Goal: Task Accomplishment & Management: Manage account settings

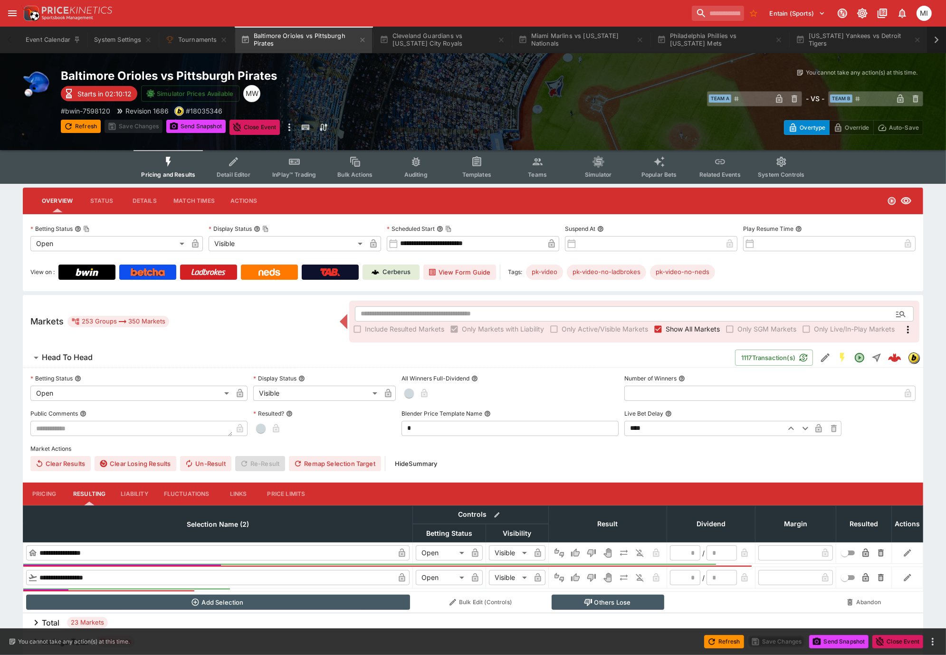
click at [935, 38] on icon at bounding box center [936, 39] width 13 height 13
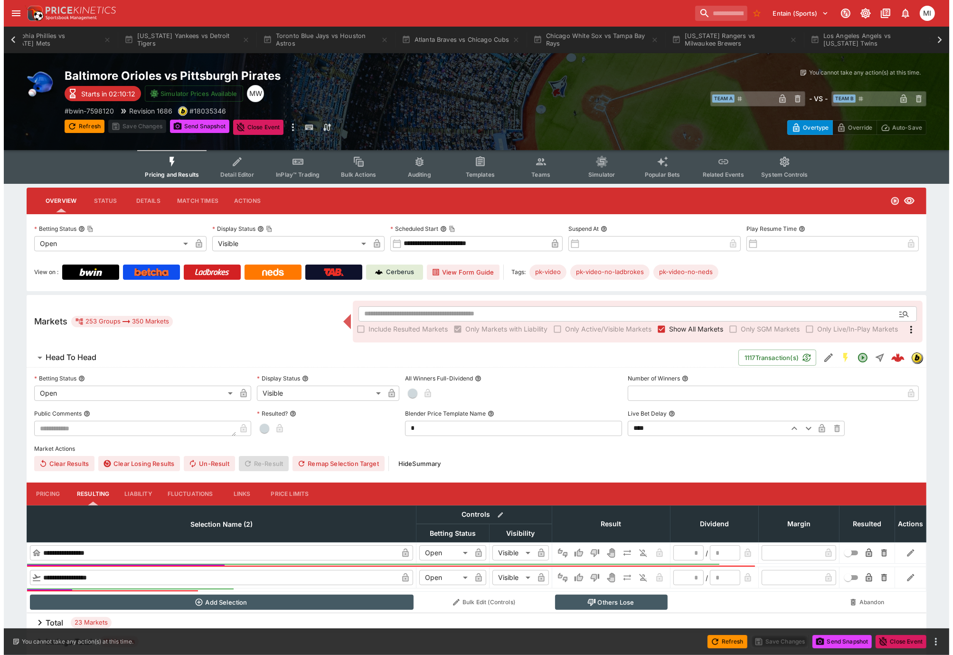
scroll to position [0, 900]
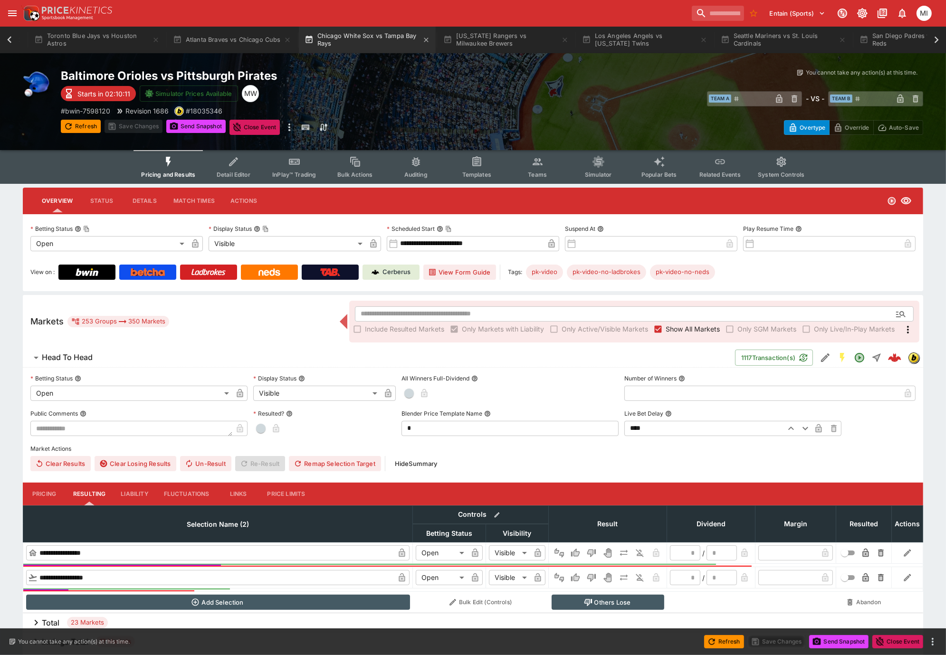
click at [353, 41] on button "Chicago White Sox vs Tampa Bay Rays" at bounding box center [367, 40] width 137 height 27
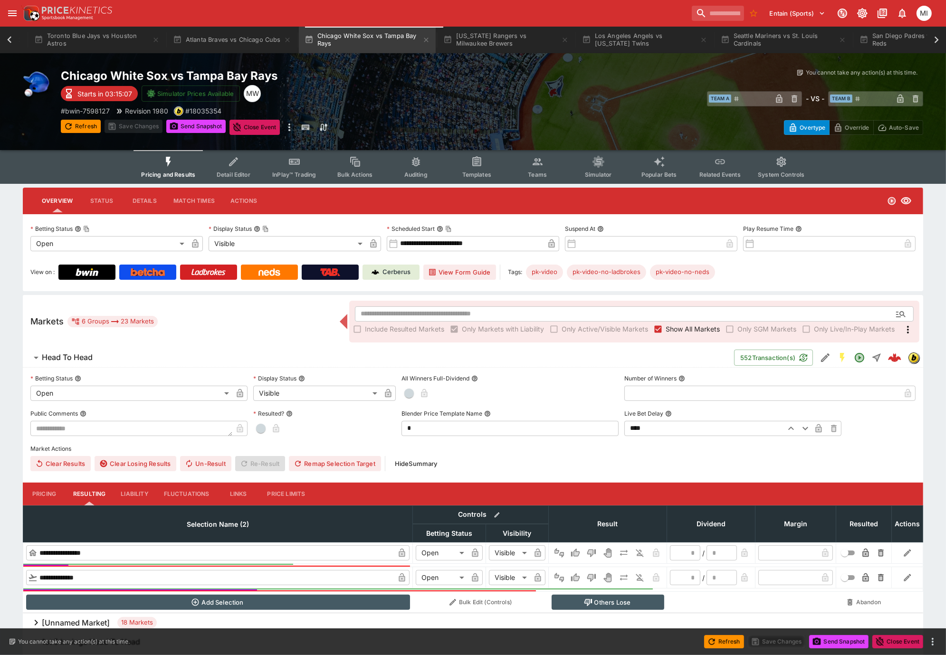
click at [535, 166] on icon "Event type filters" at bounding box center [538, 162] width 12 height 12
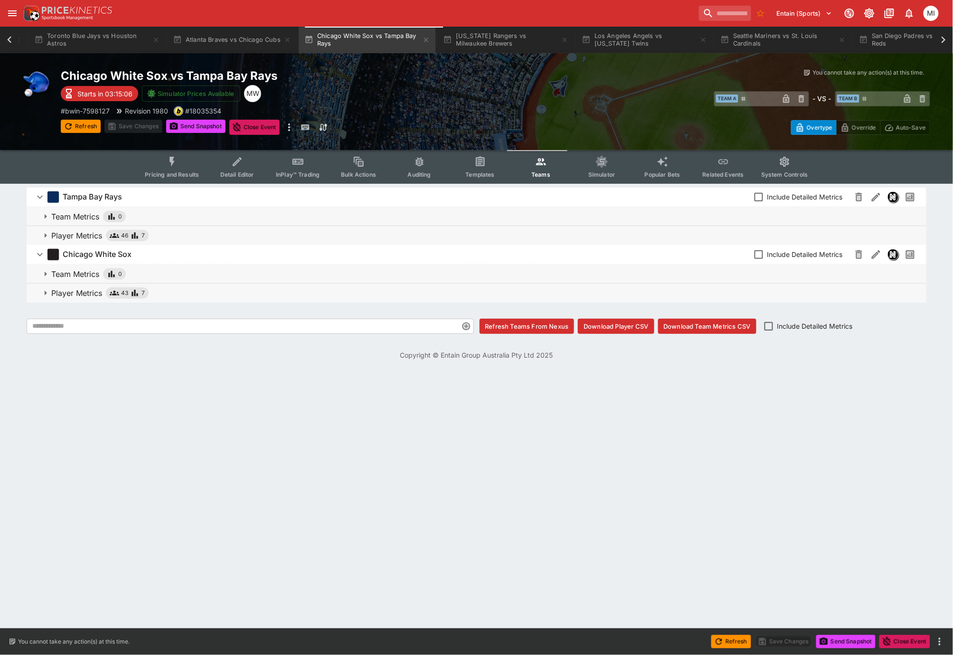
click at [80, 287] on p "Player Metrics" at bounding box center [76, 292] width 51 height 11
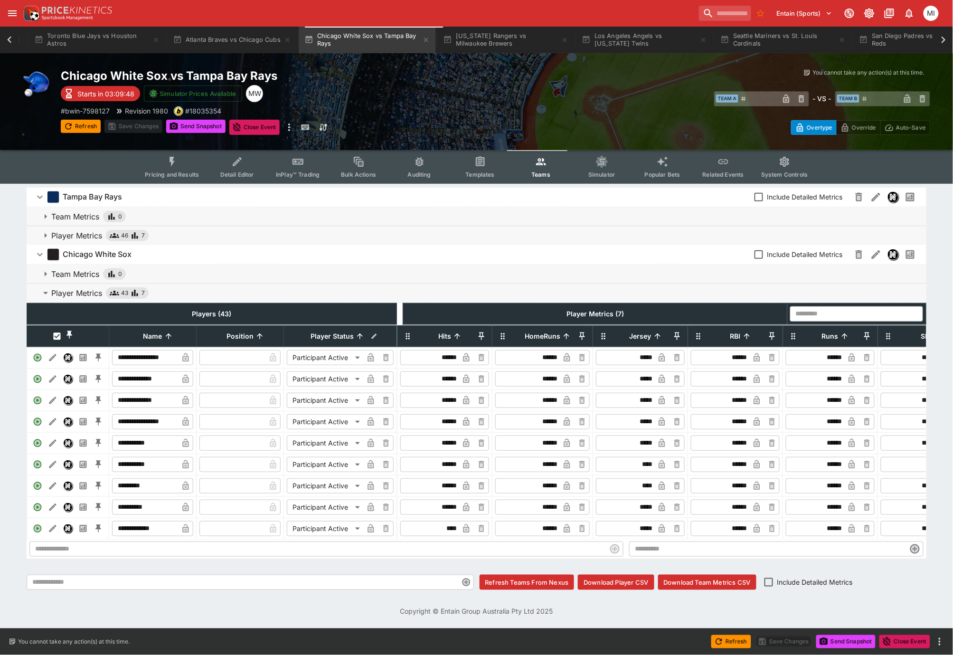
click at [7, 40] on icon at bounding box center [9, 39] width 13 height 13
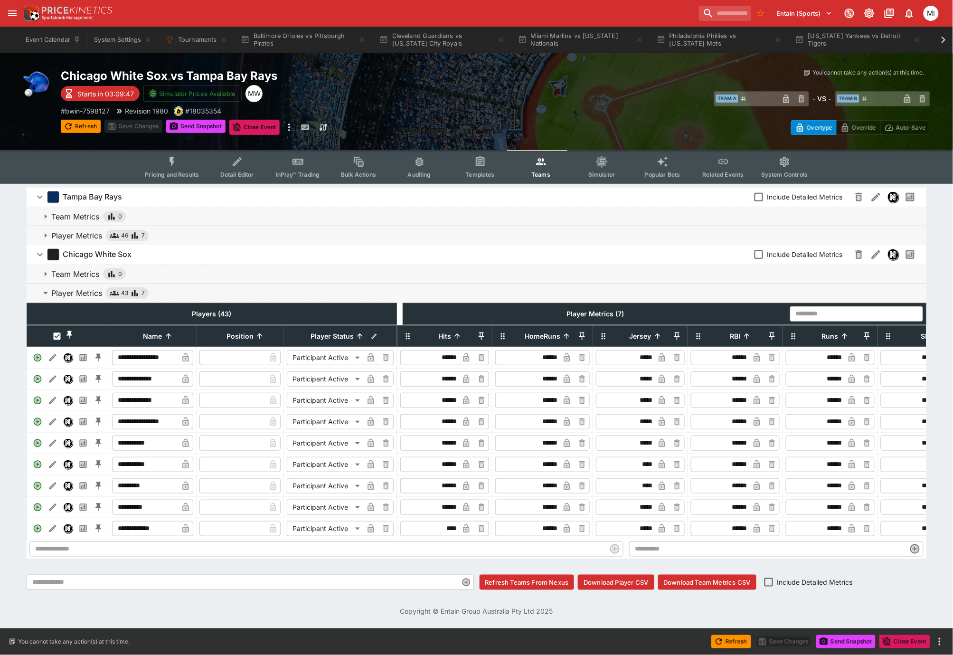
click at [7, 40] on div "Event Calendar System Settings Tournaments Baltimore Orioles vs Pittsburgh Pira…" at bounding box center [476, 40] width 953 height 27
click at [112, 41] on button "System Settings" at bounding box center [122, 40] width 69 height 27
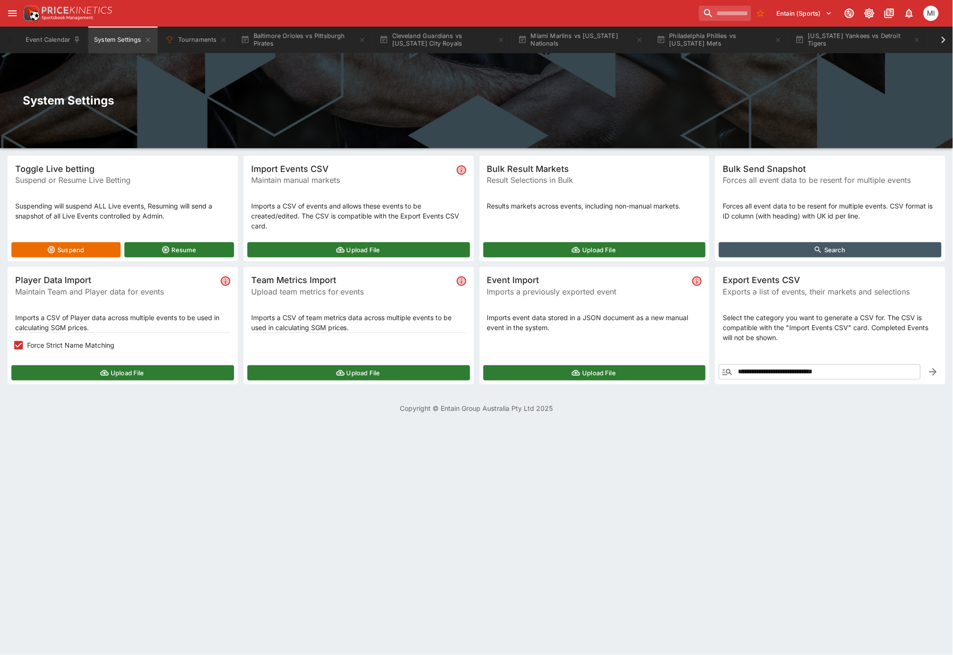
click at [81, 378] on button "Upload File" at bounding box center [122, 372] width 223 height 15
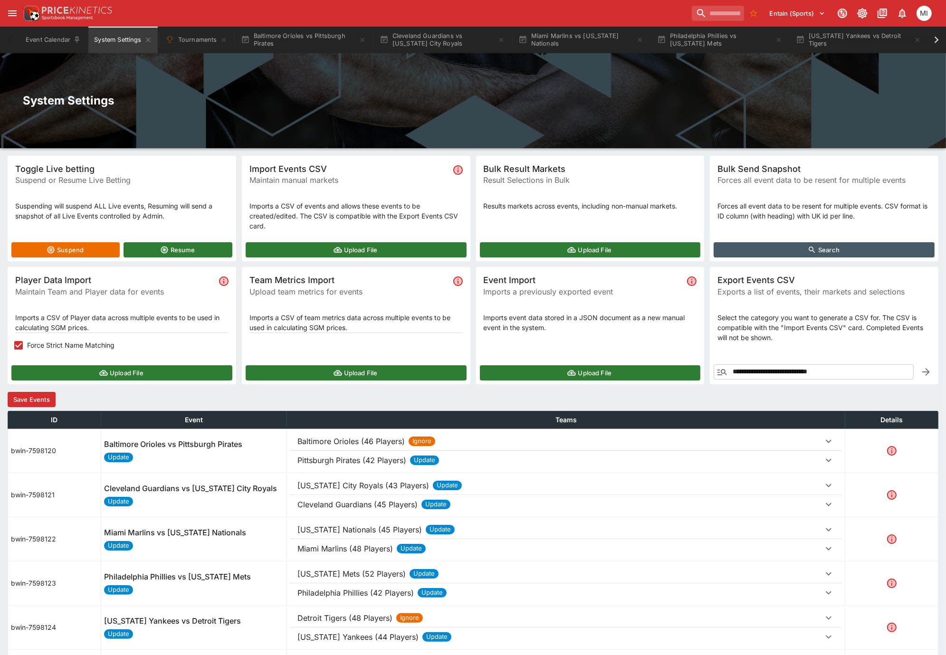
click at [50, 402] on button "Save Events" at bounding box center [32, 399] width 48 height 15
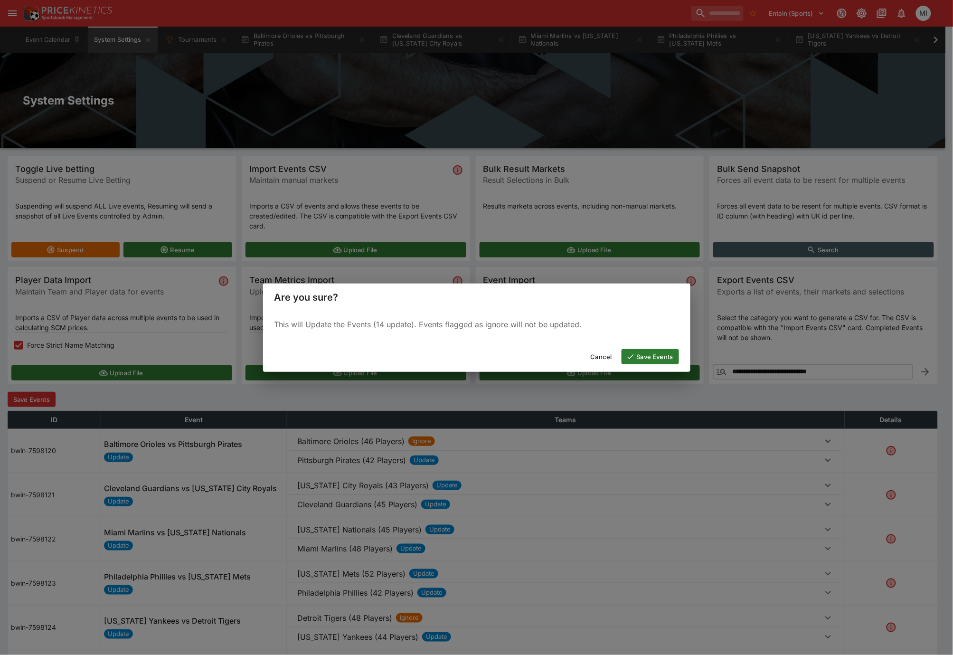
click at [648, 355] on button "Save Events" at bounding box center [650, 356] width 57 height 15
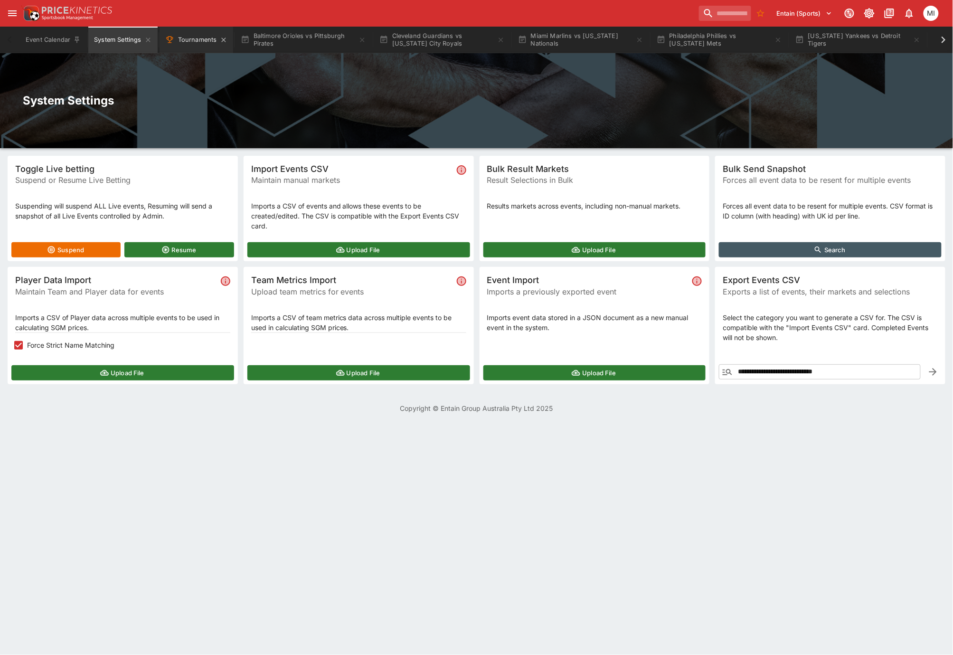
click at [187, 48] on button "Tournaments" at bounding box center [197, 40] width 74 height 27
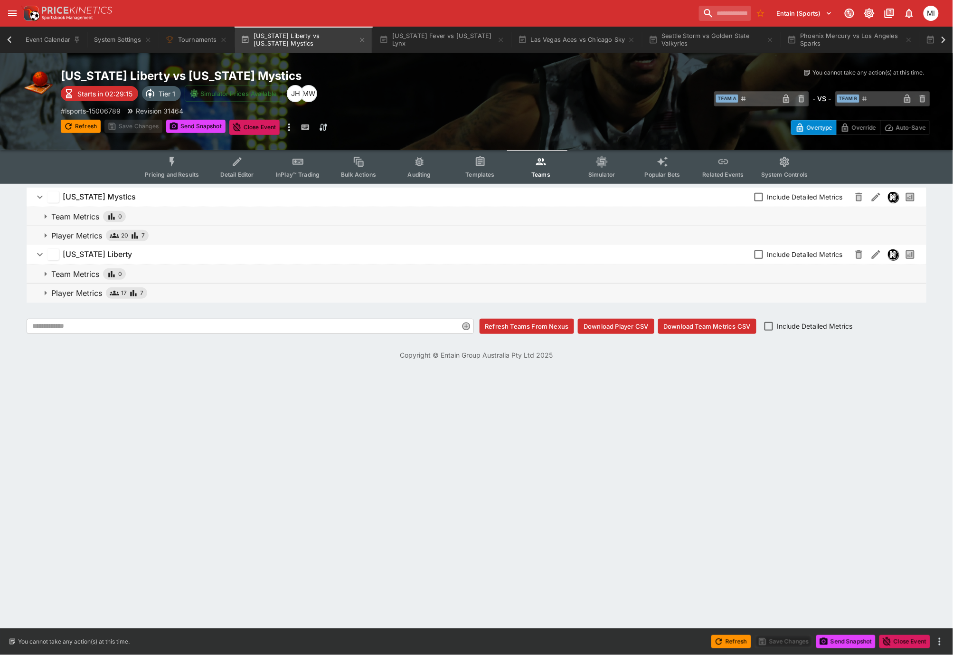
scroll to position [0, 98]
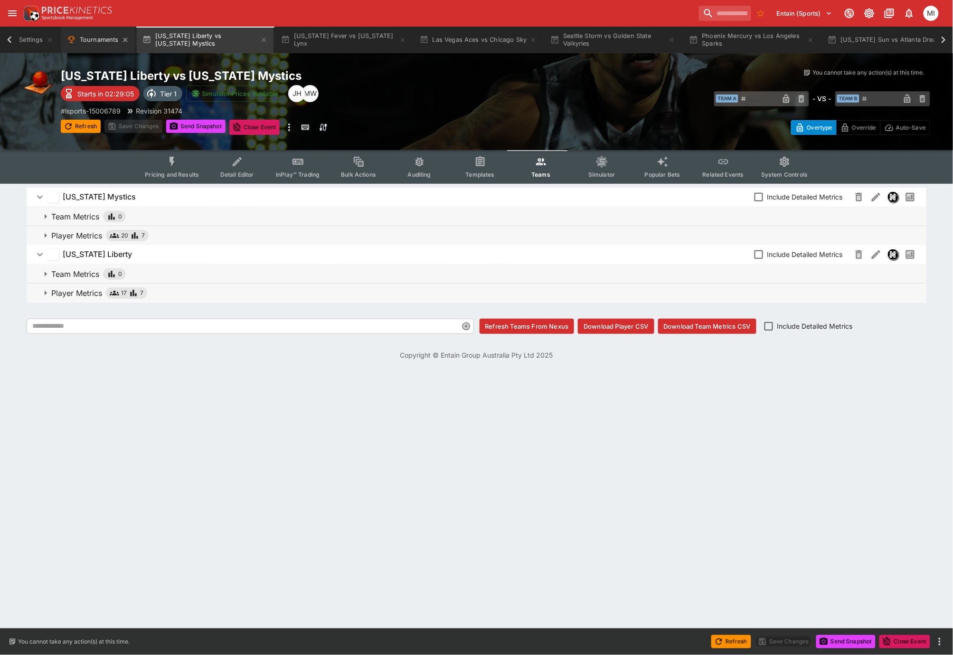
click at [88, 37] on button "Tournaments" at bounding box center [98, 40] width 74 height 27
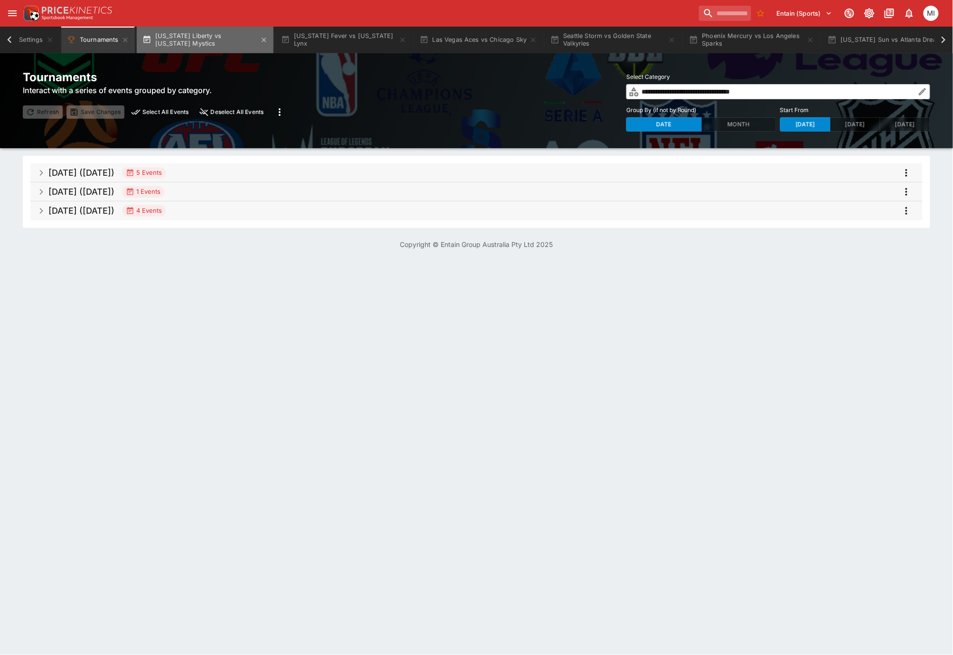
click at [210, 34] on button "New York Liberty vs Washington Mystics" at bounding box center [205, 40] width 137 height 27
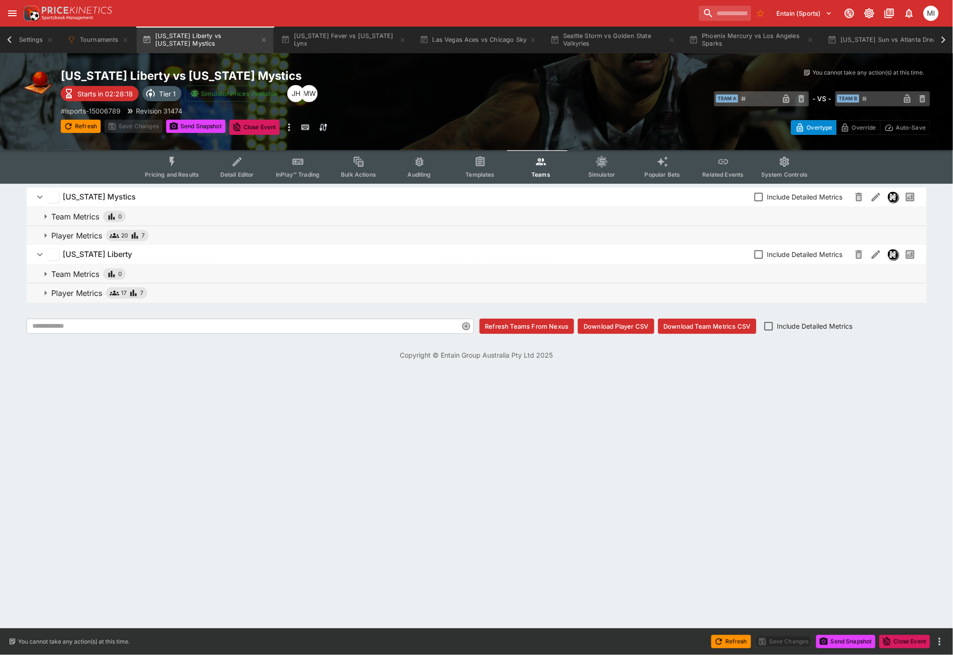
click at [170, 162] on icon "Event type filters" at bounding box center [172, 162] width 12 height 12
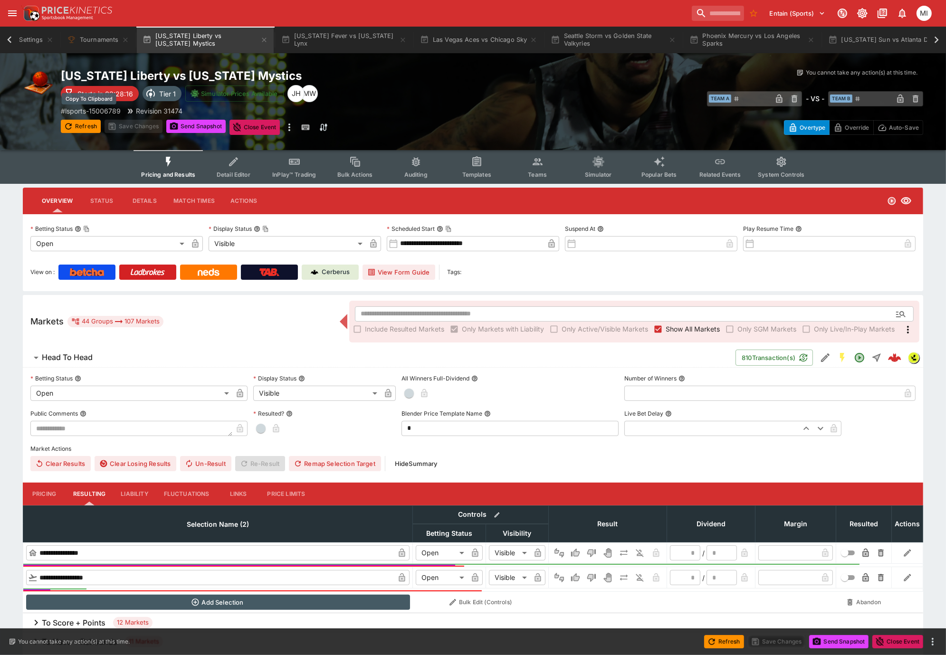
click at [106, 111] on p "# lsports-15006789" at bounding box center [91, 111] width 60 height 10
click at [333, 33] on button "Indiana Fever vs Minnesota Lynx" at bounding box center [344, 40] width 137 height 27
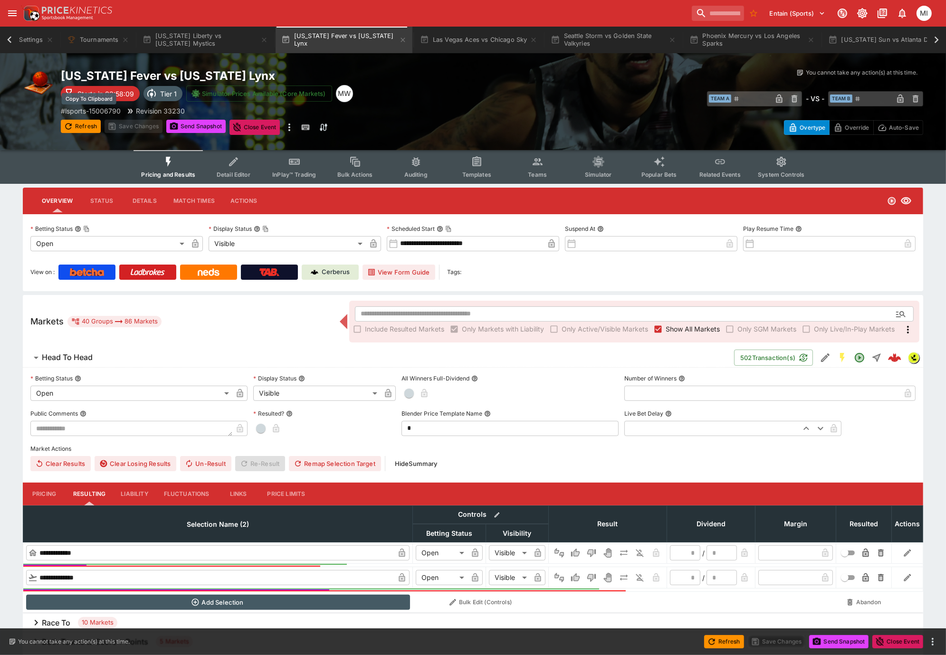
click at [110, 108] on p "# lsports-15006790" at bounding box center [91, 111] width 60 height 10
drag, startPoint x: 451, startPoint y: 48, endPoint x: 437, endPoint y: 54, distance: 15.5
click at [451, 48] on button "Las Vegas Aces vs Chicago Sky" at bounding box center [478, 40] width 129 height 27
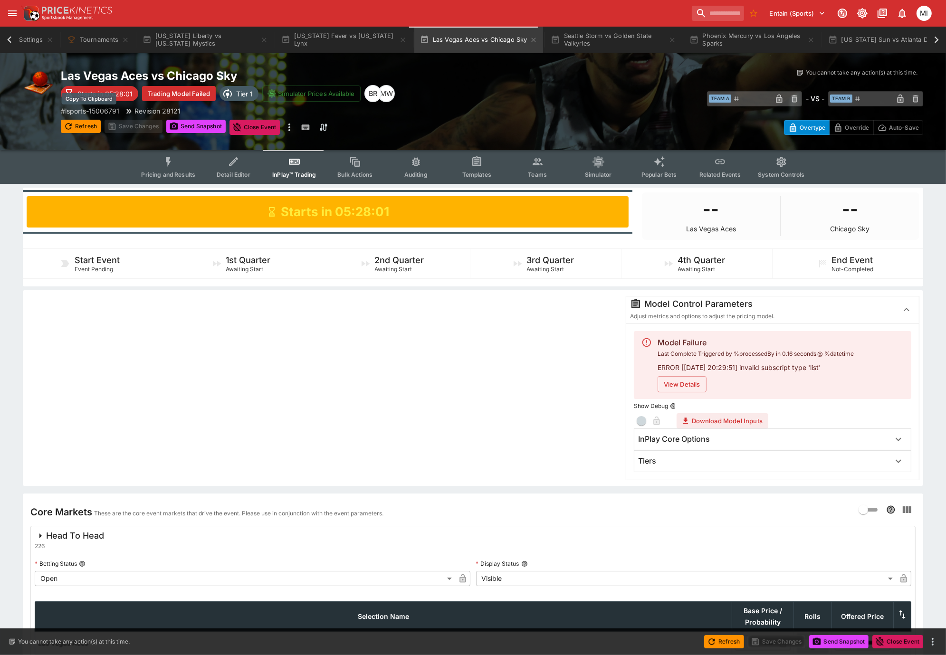
click at [95, 108] on p "# lsports-15006791" at bounding box center [90, 111] width 58 height 10
click at [604, 46] on button "Seattle Storm vs Golden State Valkyries" at bounding box center [613, 40] width 137 height 27
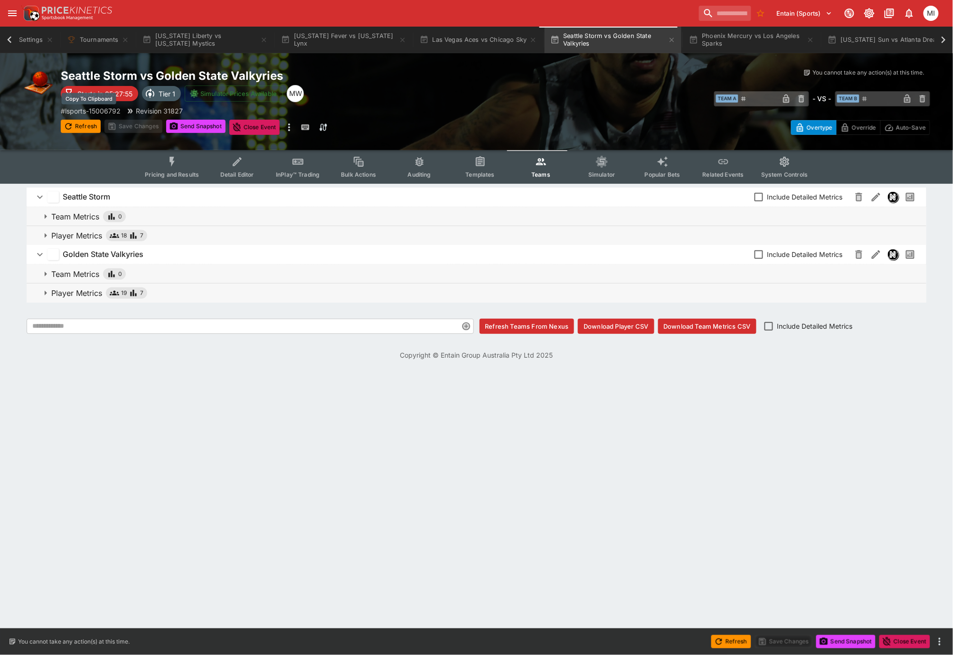
click at [107, 108] on p "# lsports-15006792" at bounding box center [91, 111] width 60 height 10
click at [721, 41] on button "Phoenix Mercury vs Los Angeles Sparks" at bounding box center [752, 40] width 137 height 27
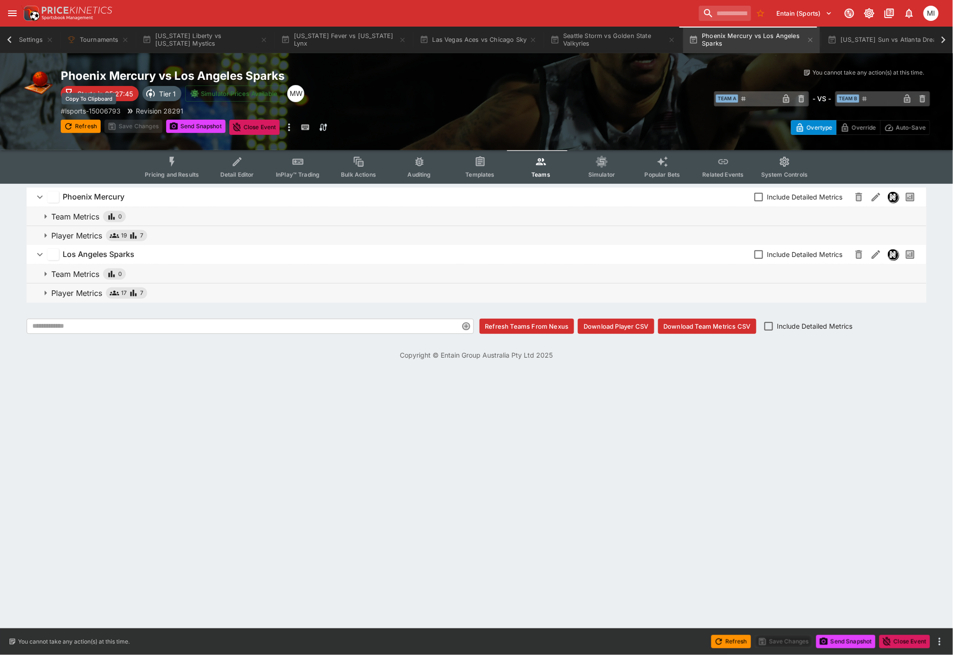
click at [92, 110] on p "# lsports-15006793" at bounding box center [91, 111] width 60 height 10
click at [28, 41] on button "System Settings" at bounding box center [24, 40] width 69 height 27
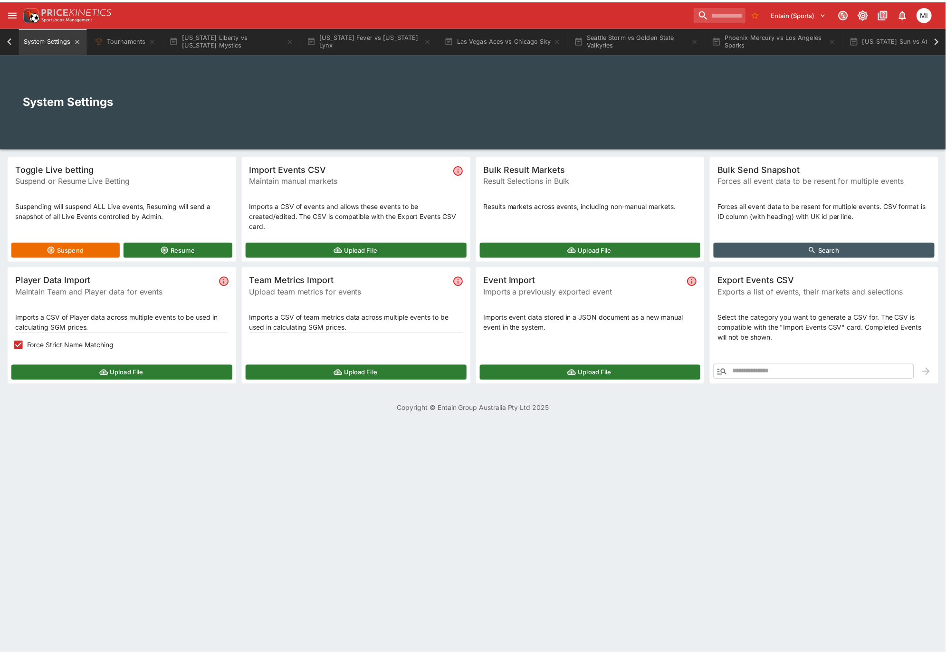
scroll to position [0, 69]
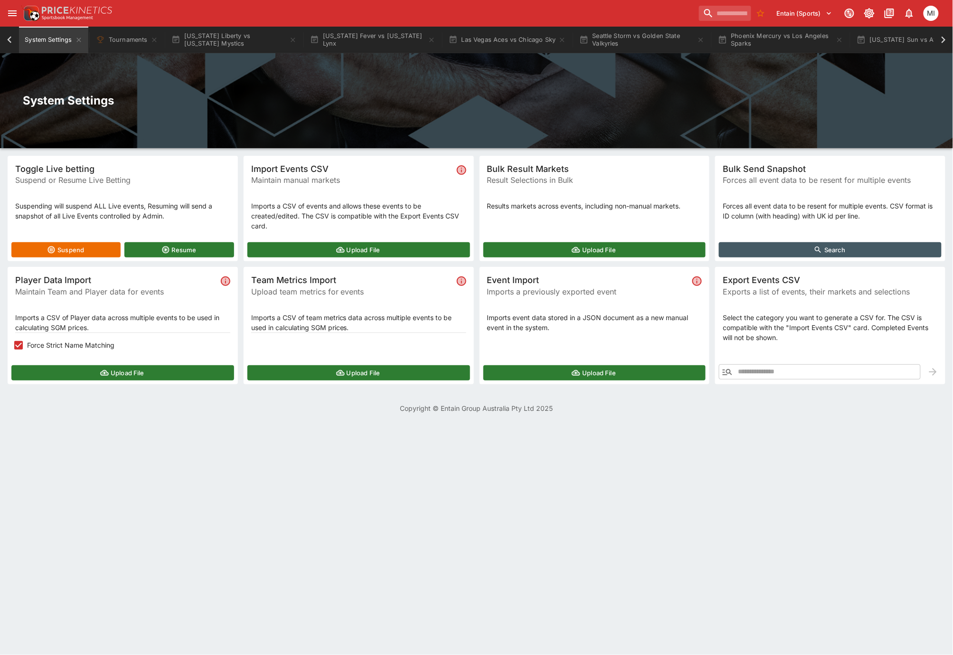
click at [125, 374] on button "Upload File" at bounding box center [122, 372] width 223 height 15
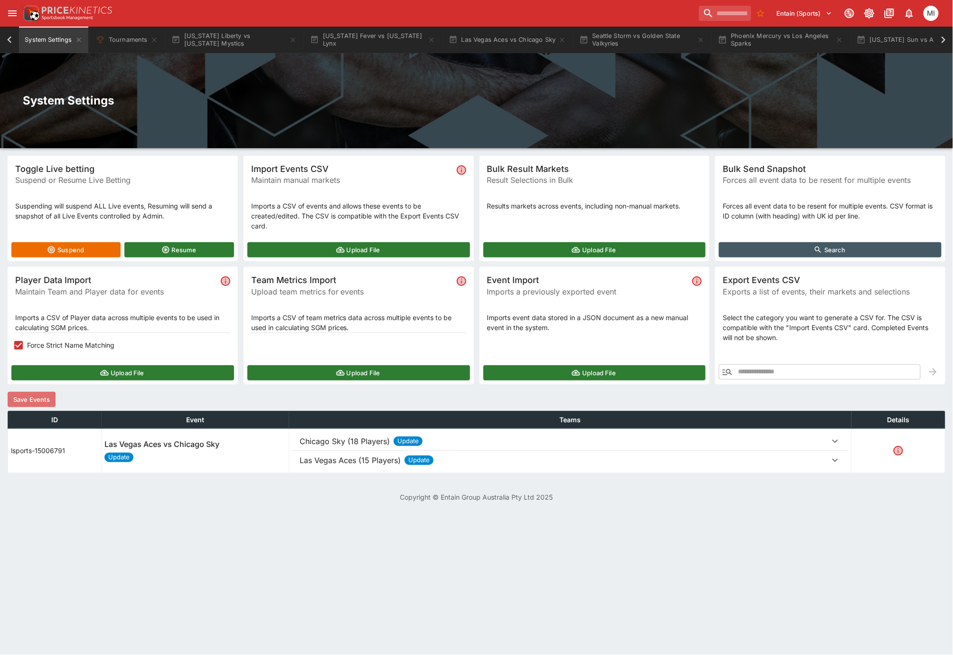
click at [38, 397] on button "Save Events" at bounding box center [32, 399] width 48 height 15
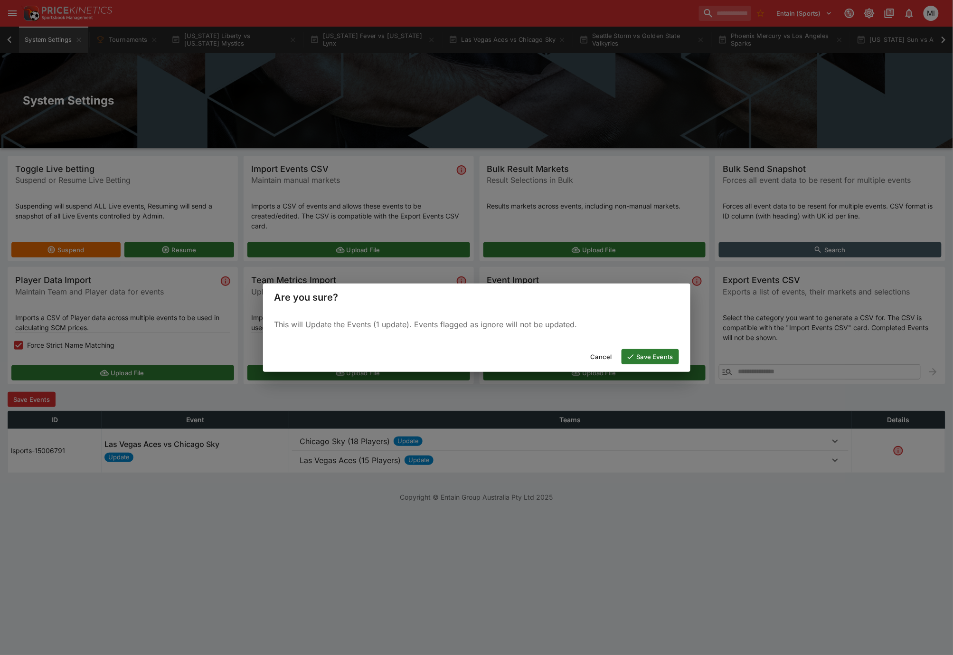
click at [629, 353] on icon "button" at bounding box center [631, 357] width 9 height 9
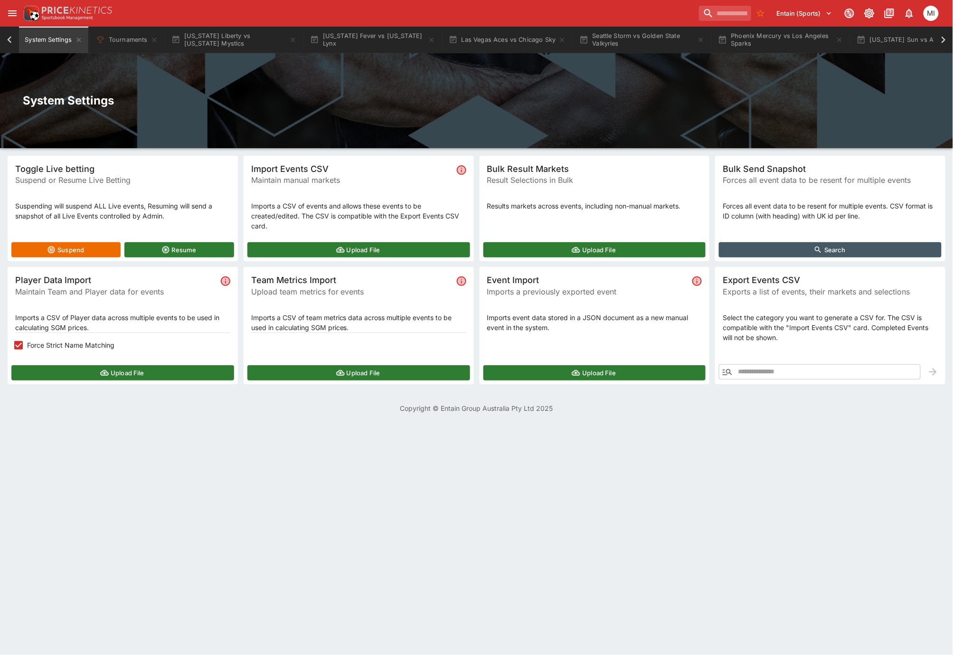
click at [142, 364] on div "Upload File" at bounding box center [123, 373] width 230 height 23
click at [141, 369] on button "Upload File" at bounding box center [122, 372] width 223 height 15
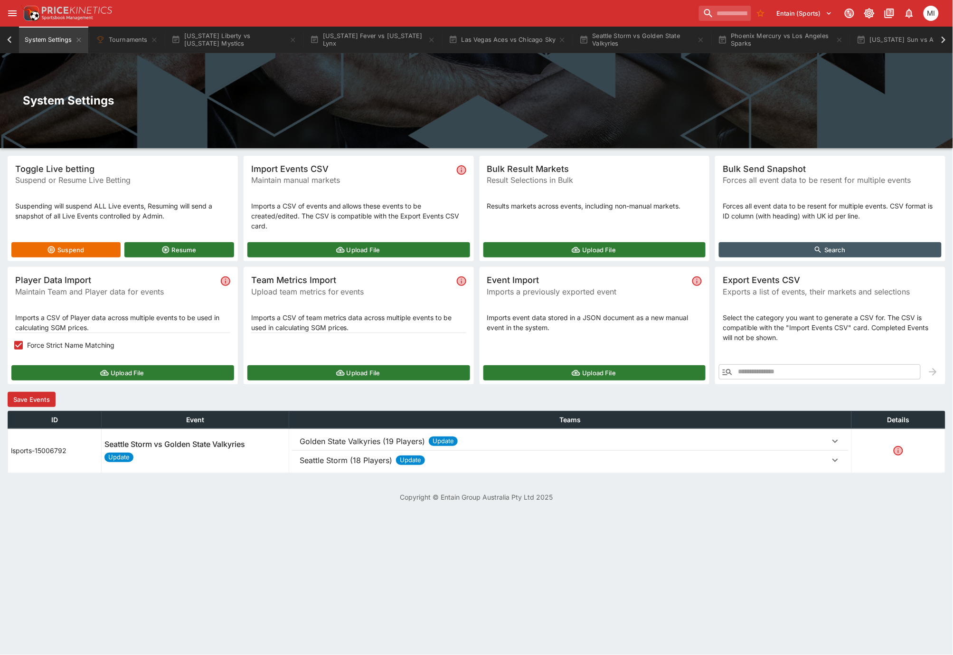
click at [47, 395] on button "Save Events" at bounding box center [32, 399] width 48 height 15
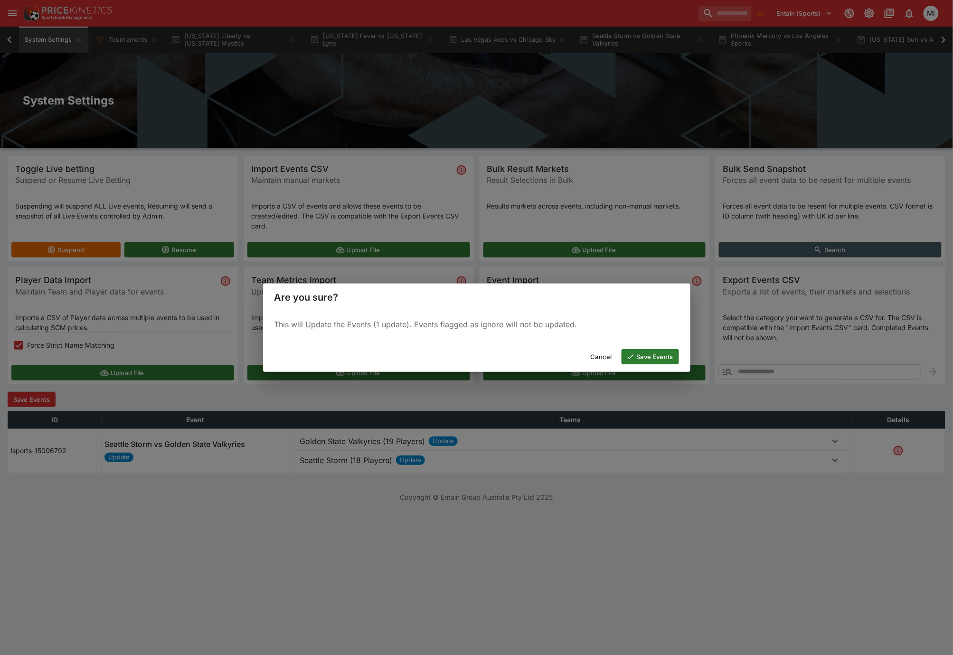
click at [643, 349] on button "Save Events" at bounding box center [650, 356] width 57 height 15
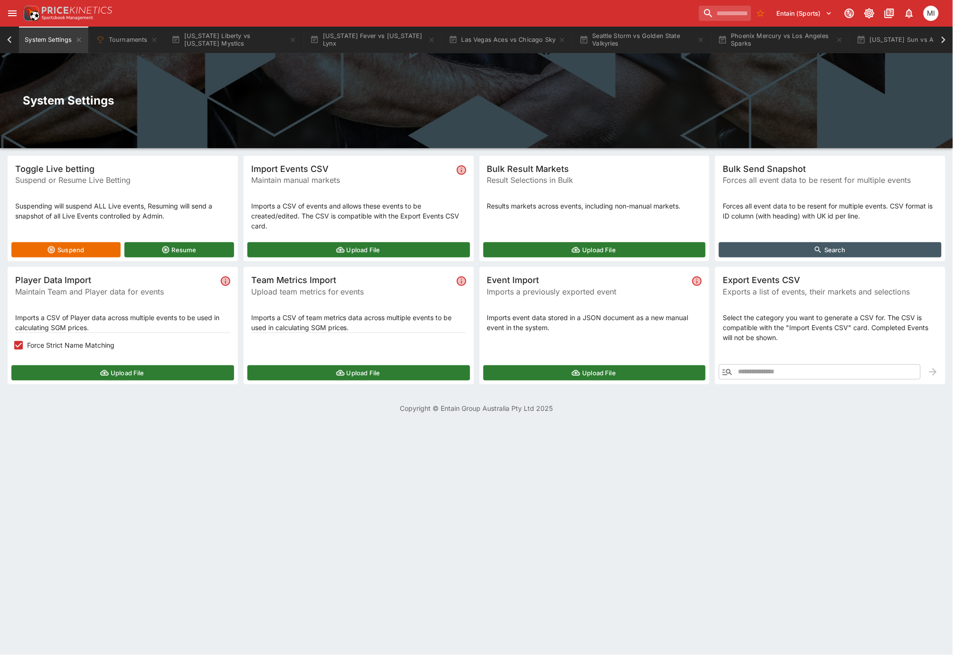
click at [147, 368] on button "Upload File" at bounding box center [122, 372] width 223 height 15
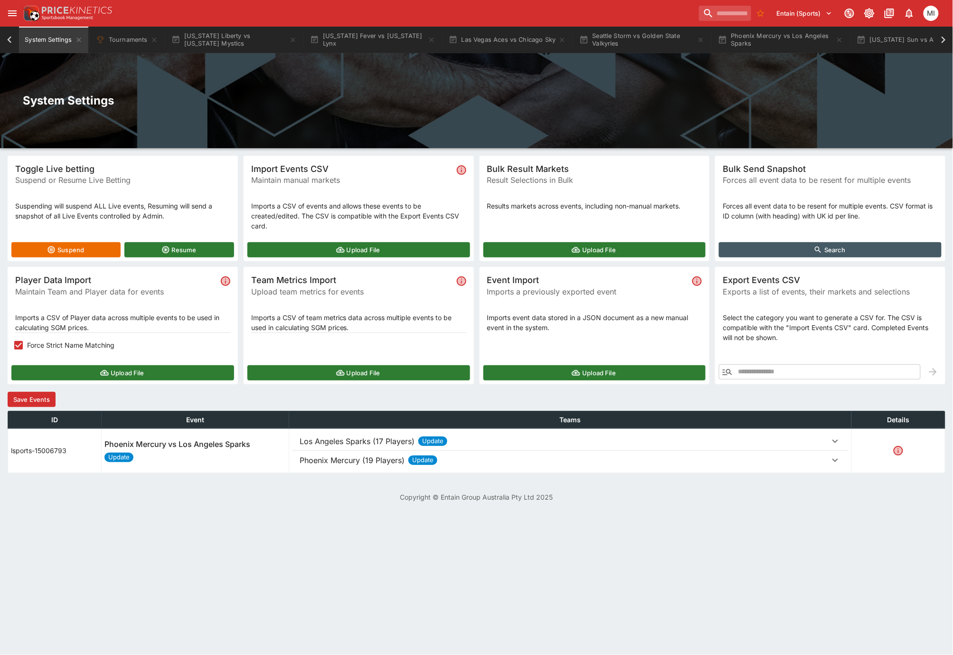
click at [48, 400] on button "Save Events" at bounding box center [32, 399] width 48 height 15
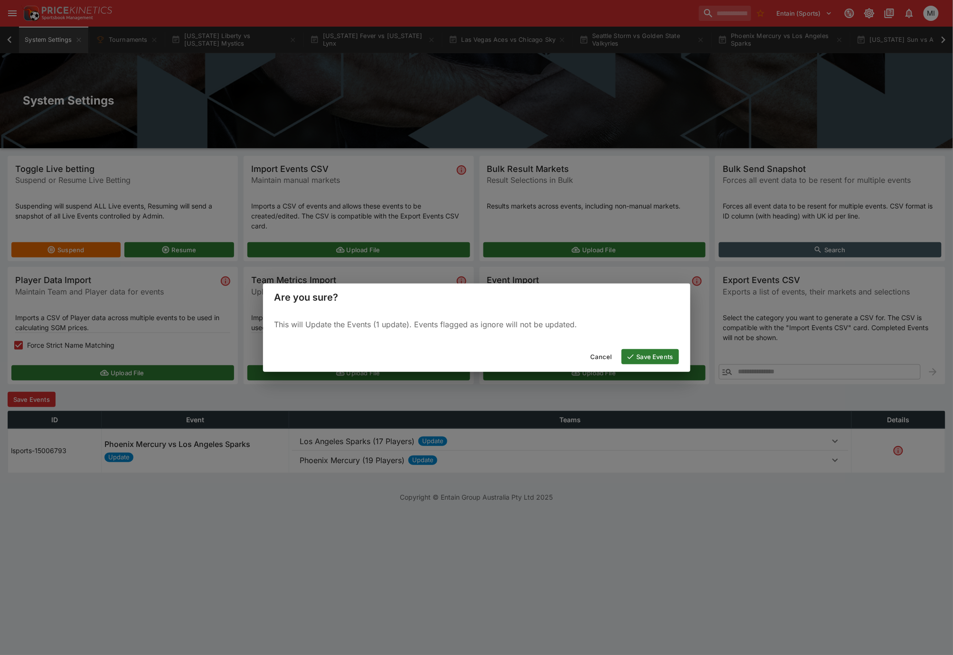
click at [645, 355] on button "Save Events" at bounding box center [650, 356] width 57 height 15
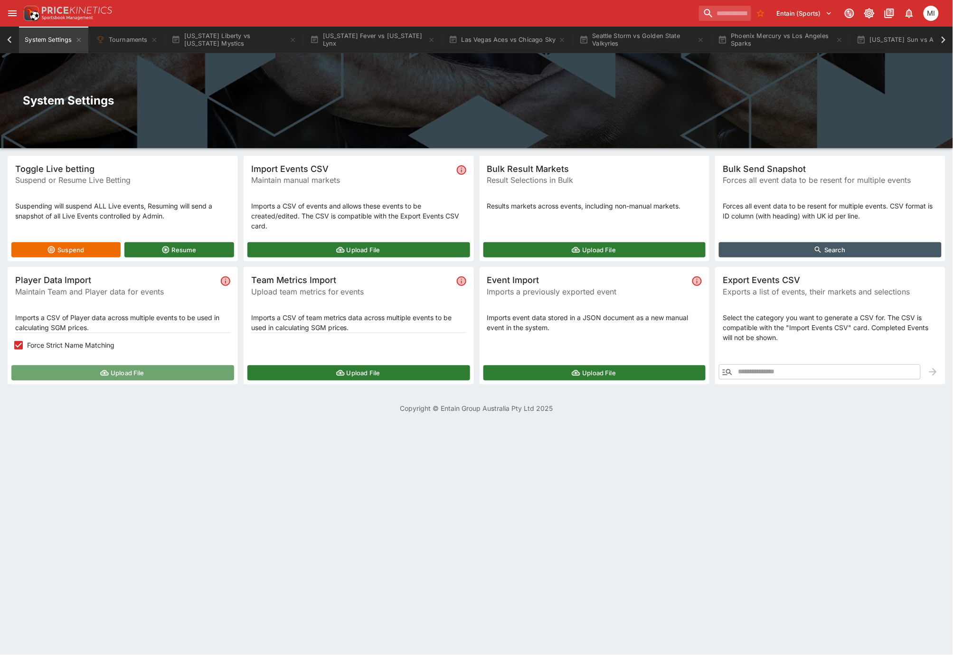
click at [128, 371] on button "Upload File" at bounding box center [122, 372] width 223 height 15
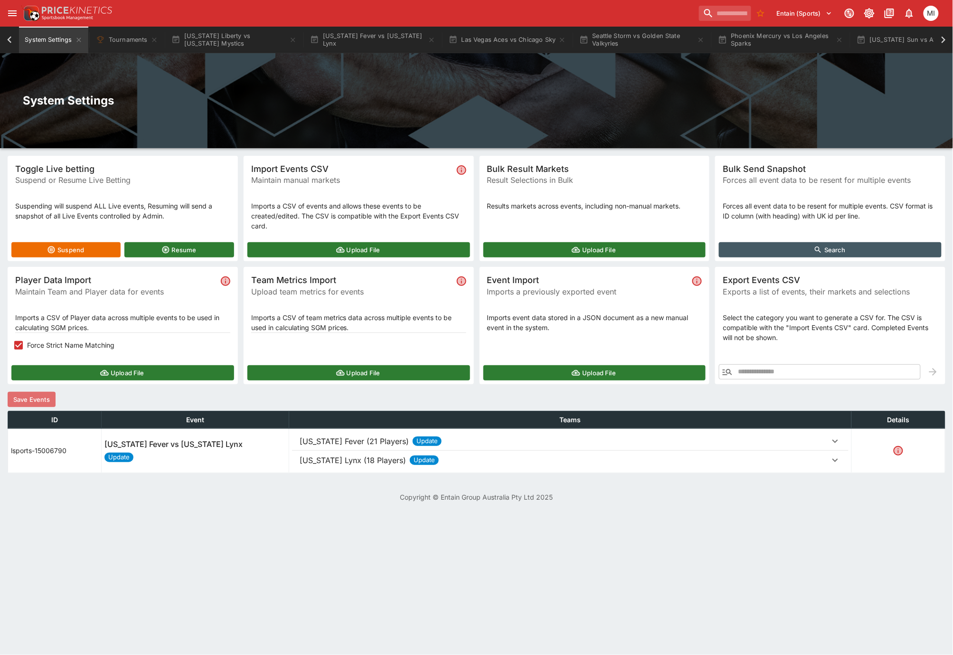
click at [45, 395] on button "Save Events" at bounding box center [32, 399] width 48 height 15
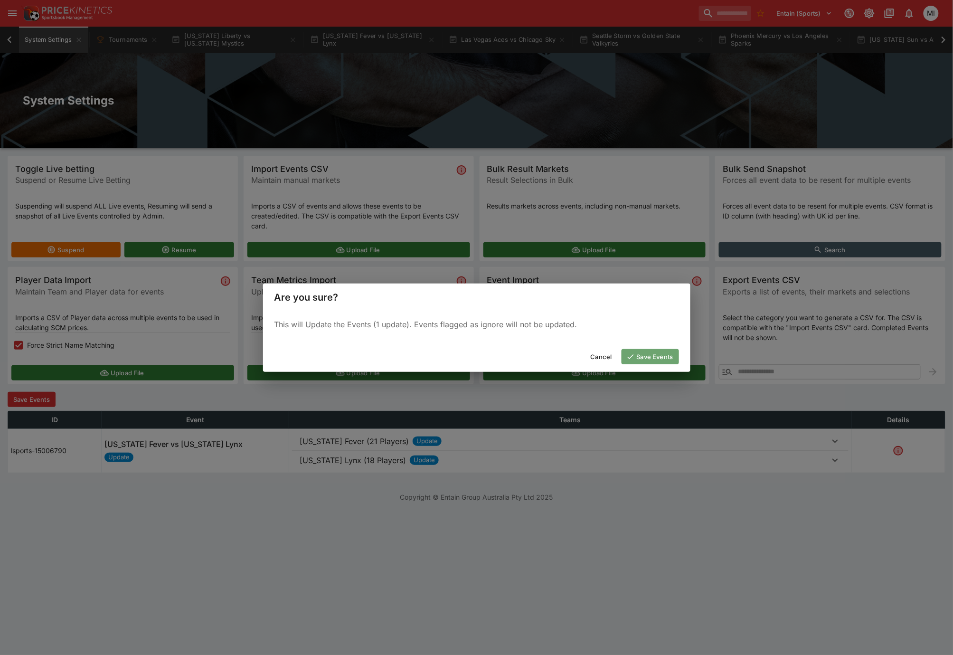
click at [644, 358] on button "Save Events" at bounding box center [650, 356] width 57 height 15
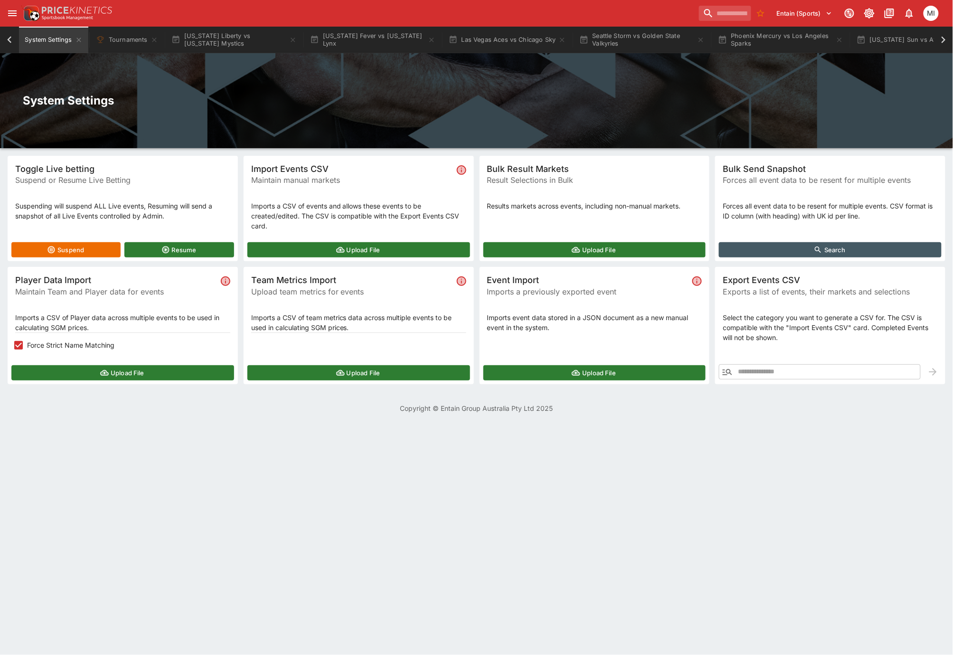
click at [137, 368] on button "Upload File" at bounding box center [122, 372] width 223 height 15
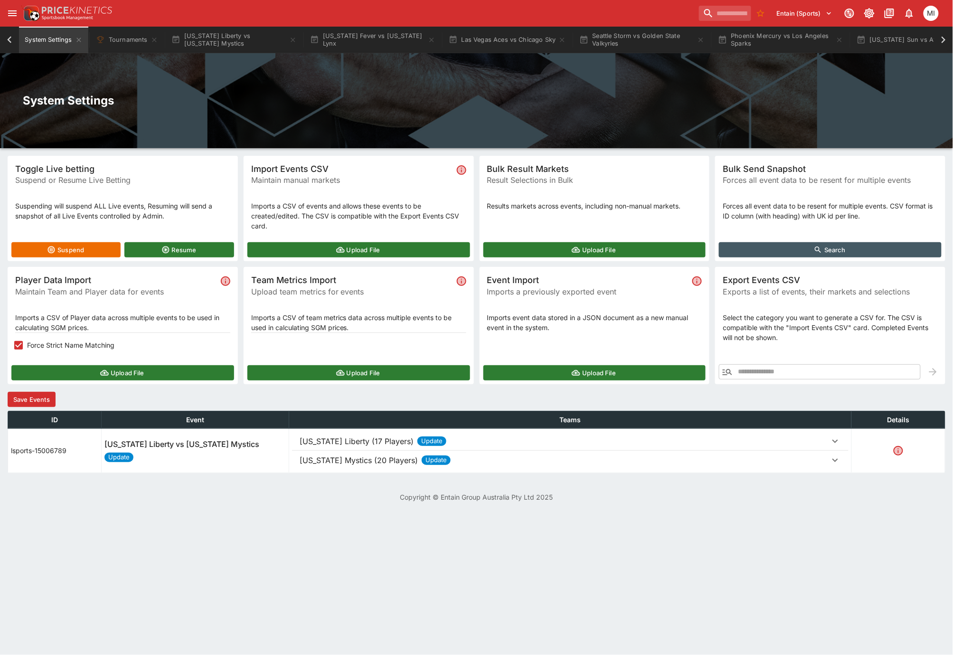
click at [35, 395] on button "Save Events" at bounding box center [32, 399] width 48 height 15
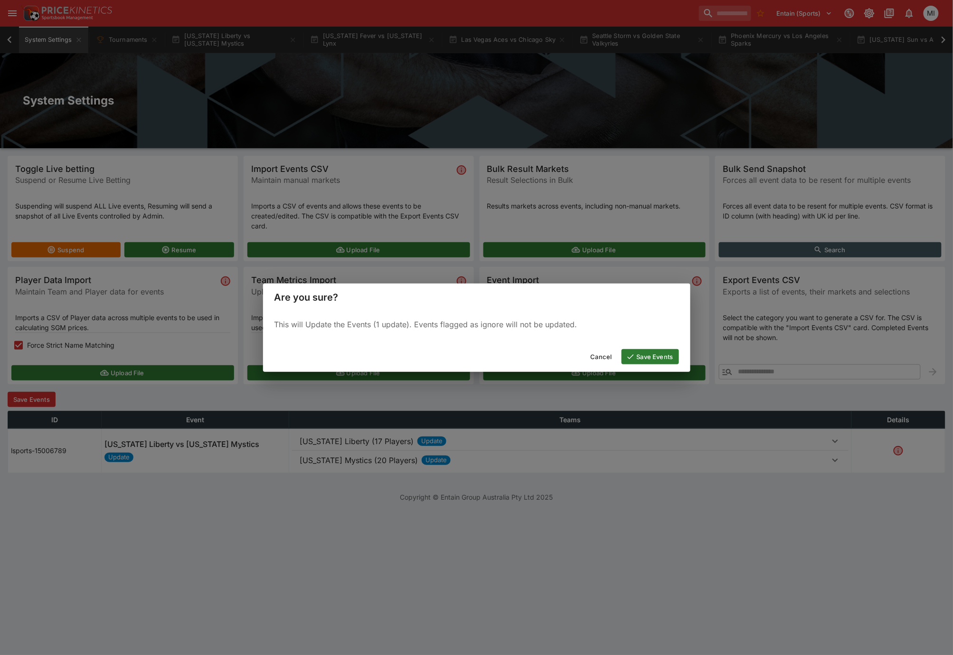
click at [661, 360] on button "Save Events" at bounding box center [650, 356] width 57 height 15
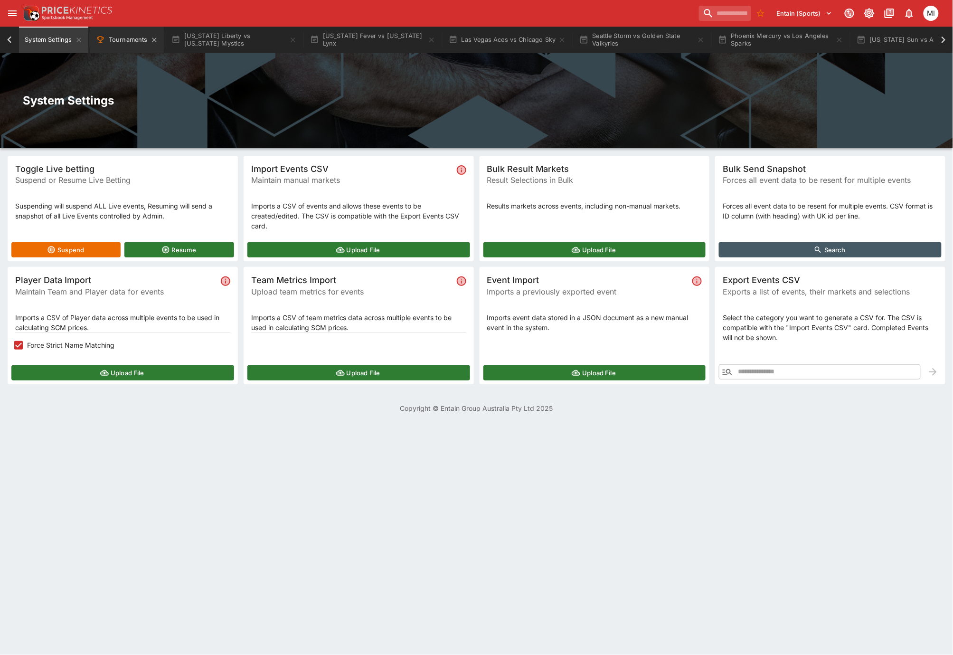
click at [123, 41] on button "Tournaments" at bounding box center [127, 40] width 74 height 27
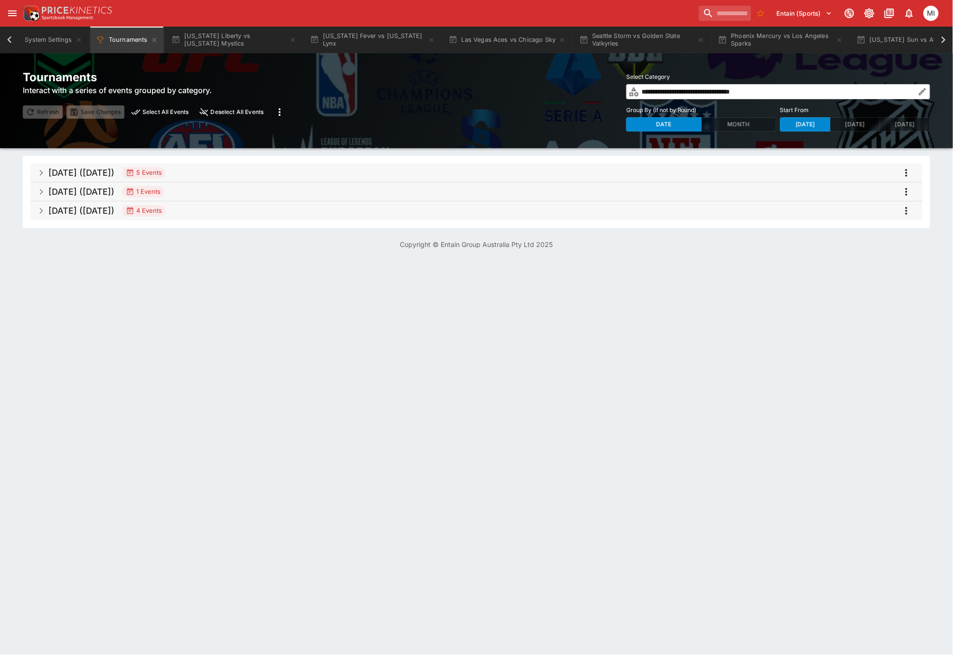
click at [162, 174] on div "5 Events" at bounding box center [144, 173] width 36 height 10
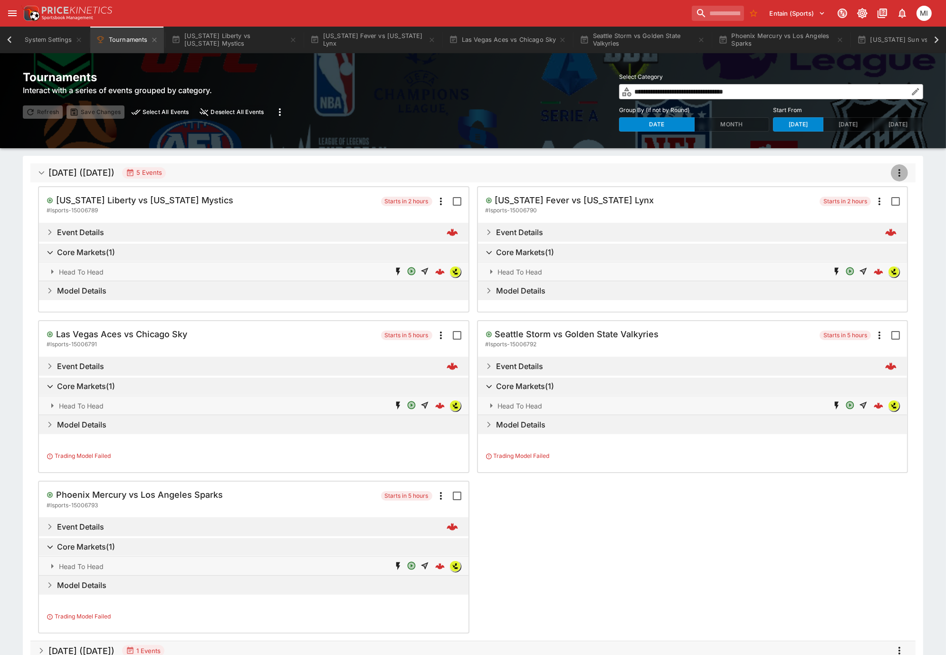
click at [895, 172] on icon "more" at bounding box center [899, 172] width 11 height 11
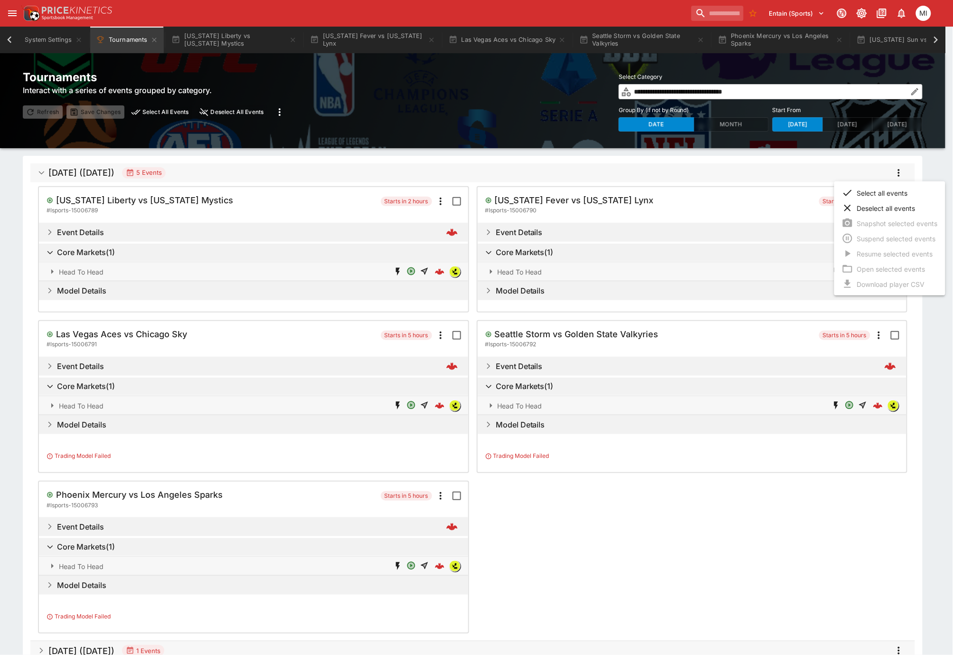
click at [877, 192] on li "Select all events" at bounding box center [890, 192] width 111 height 15
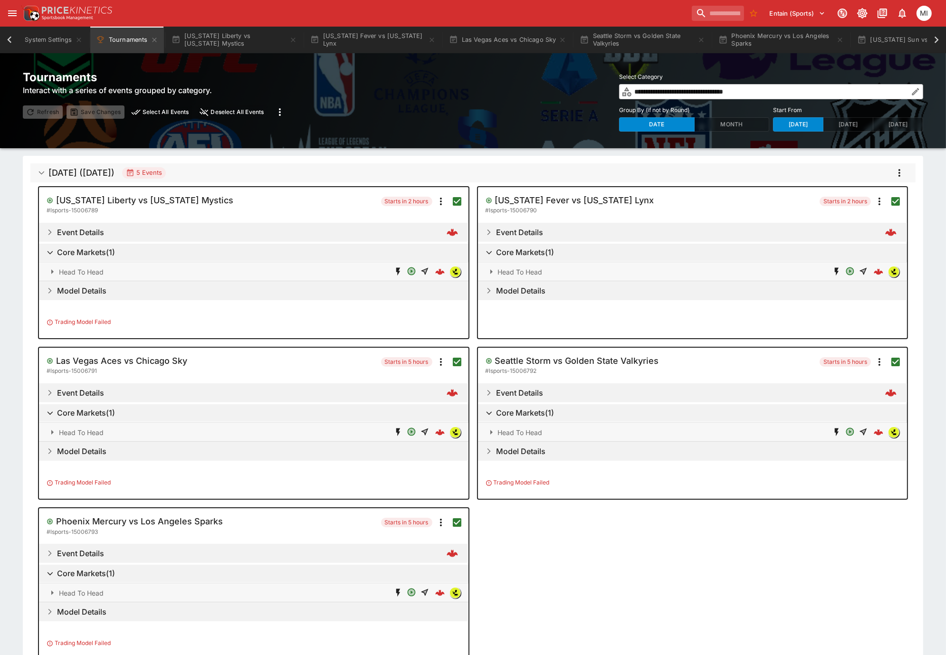
click at [897, 175] on icon "more" at bounding box center [899, 172] width 11 height 11
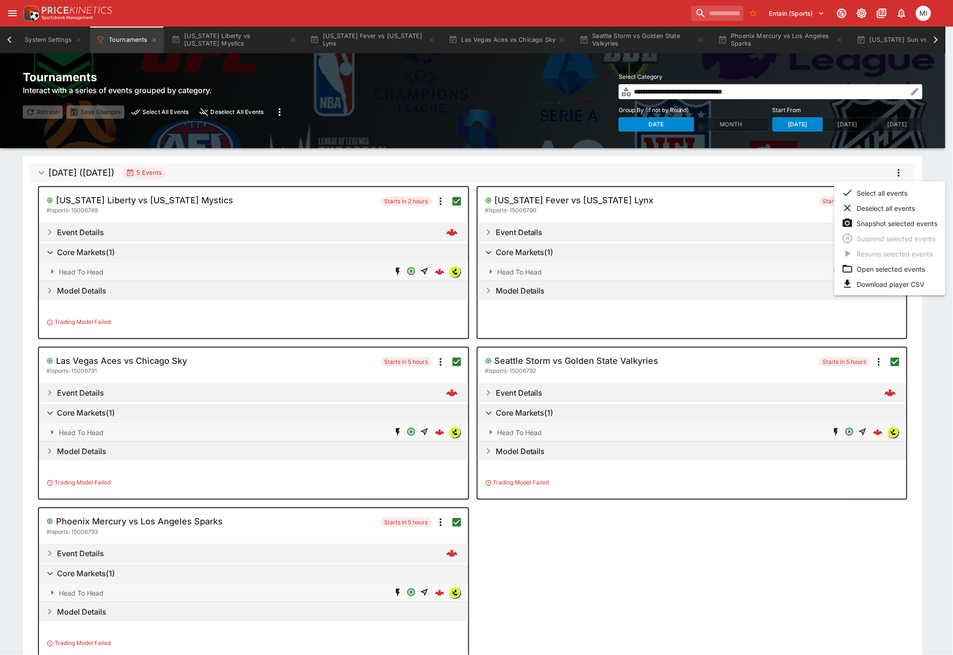
click at [880, 220] on li "Snapshot selected events" at bounding box center [890, 223] width 111 height 15
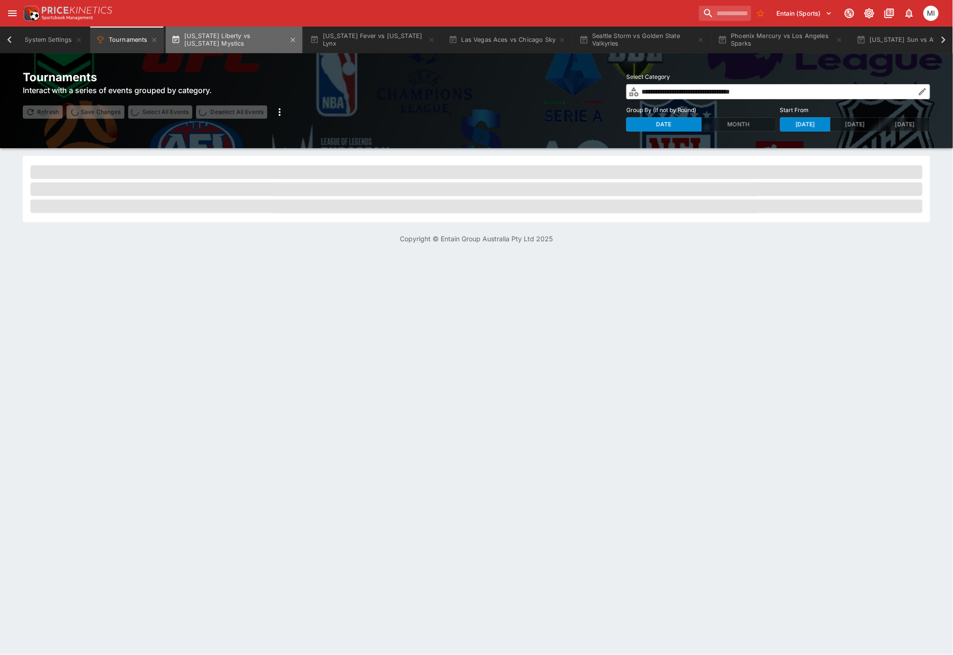
click at [236, 42] on button "New York Liberty vs Washington Mystics" at bounding box center [234, 40] width 137 height 27
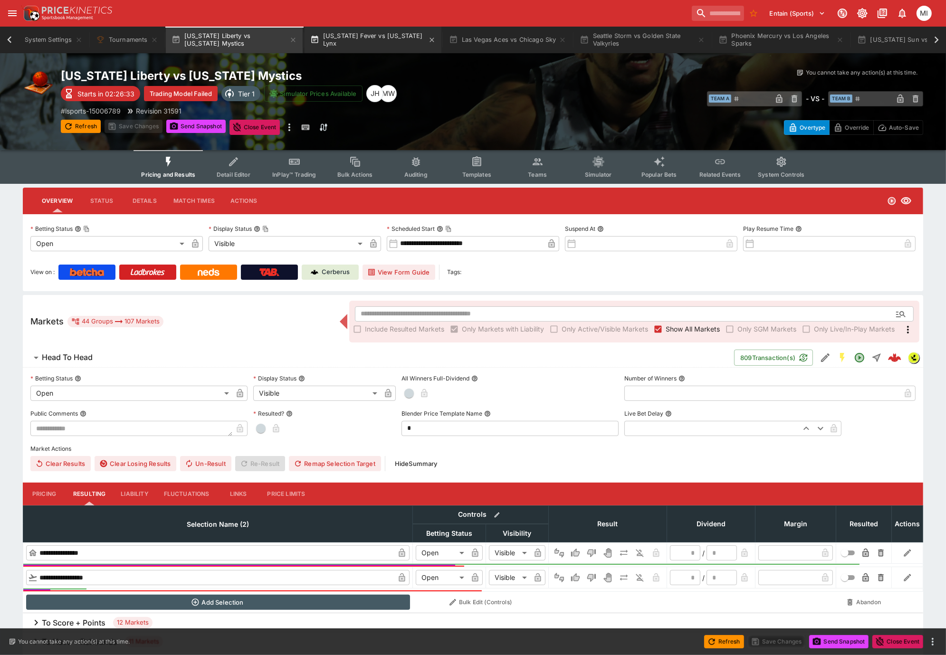
click at [368, 44] on button "Indiana Fever vs Minnesota Lynx" at bounding box center [373, 40] width 137 height 27
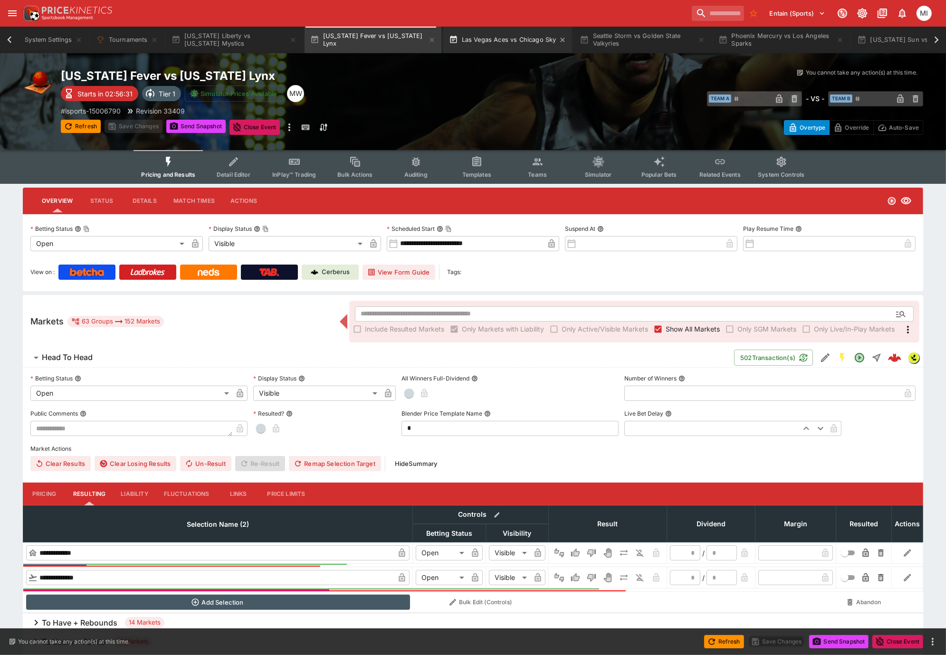
click at [482, 44] on button "Las Vegas Aces vs Chicago Sky" at bounding box center [507, 40] width 129 height 27
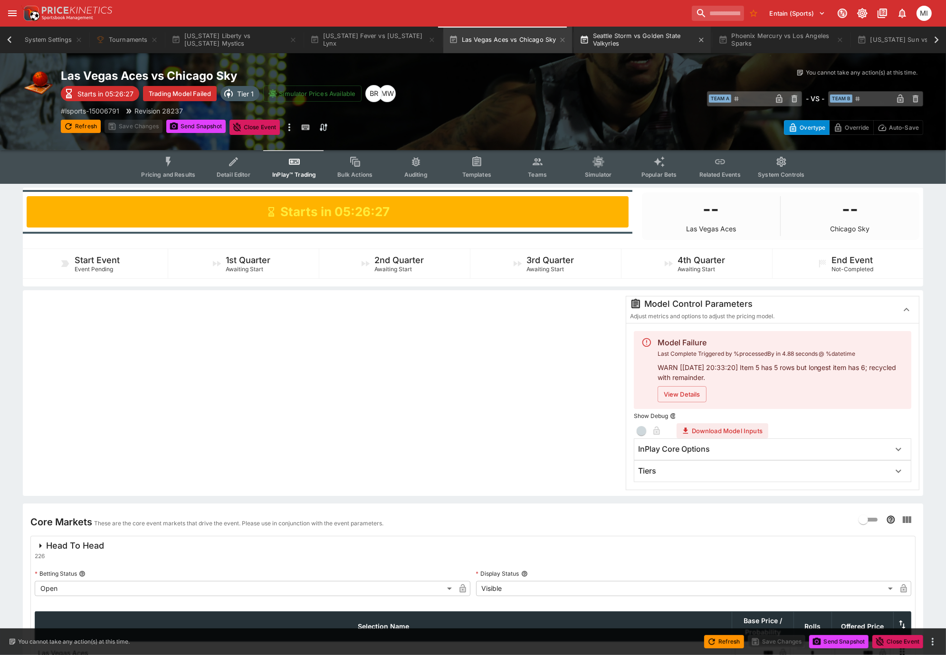
click at [636, 50] on button "Seattle Storm vs Golden State Valkyries" at bounding box center [642, 40] width 137 height 27
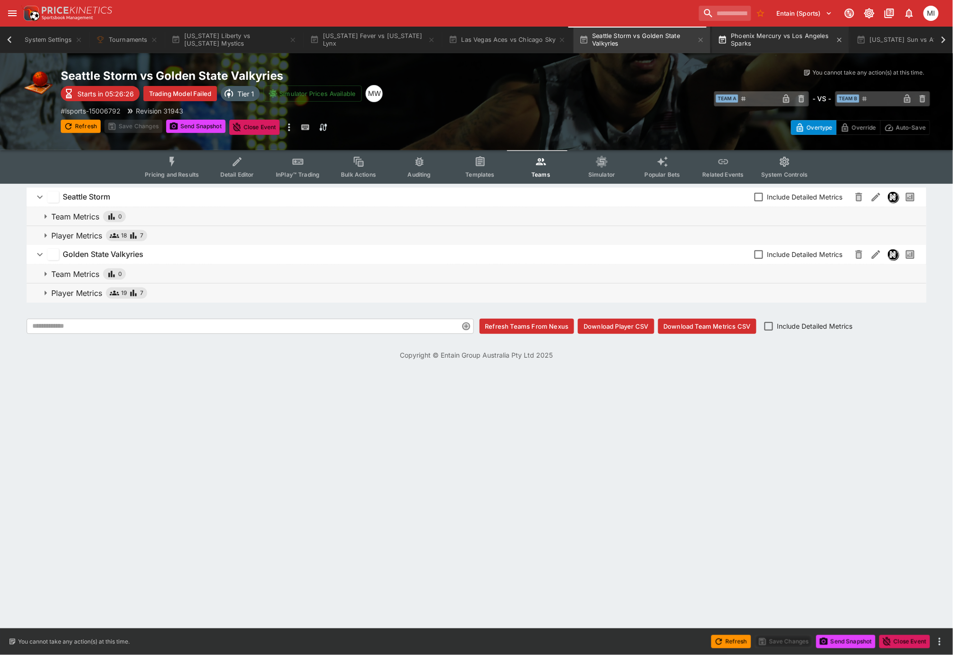
click at [759, 45] on button "Phoenix Mercury vs Los Angeles Sparks" at bounding box center [781, 40] width 137 height 27
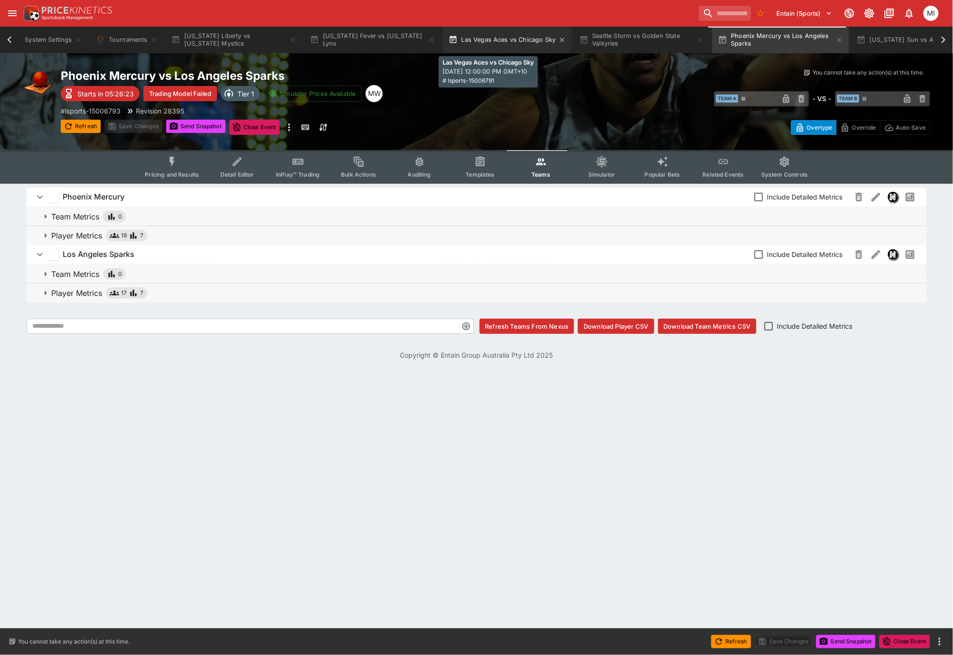
click at [495, 45] on button "Las Vegas Aces vs Chicago Sky" at bounding box center [507, 40] width 129 height 27
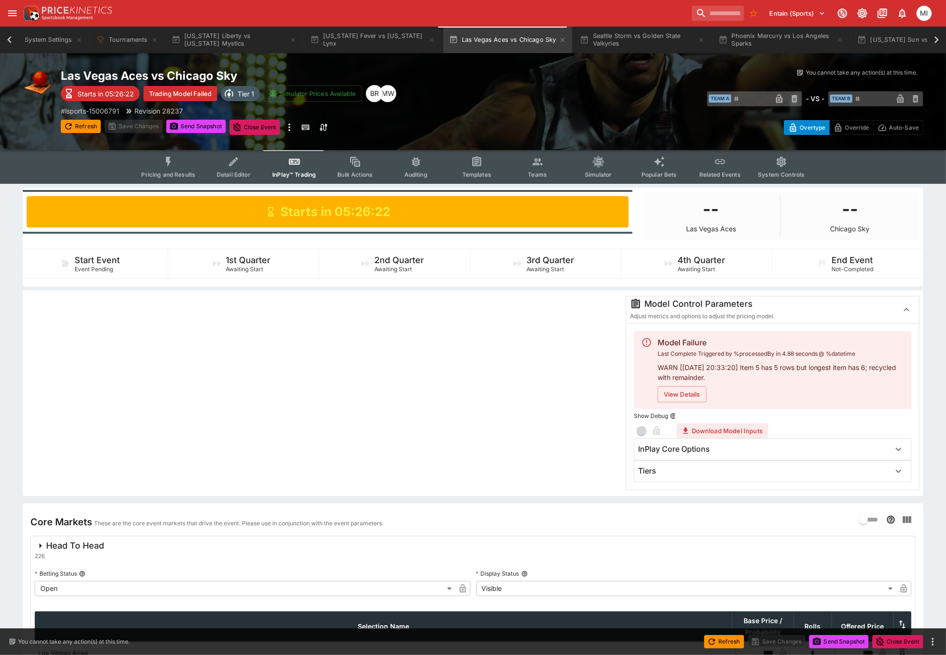
click at [539, 164] on icon "Event type filters" at bounding box center [538, 162] width 10 height 7
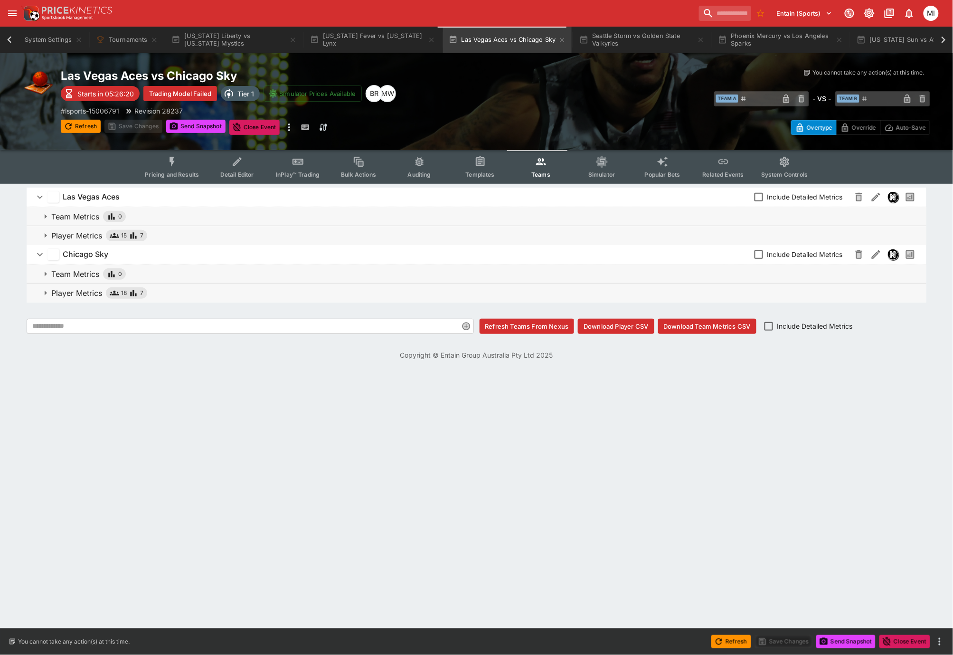
click at [93, 235] on p "Player Metrics" at bounding box center [76, 235] width 51 height 11
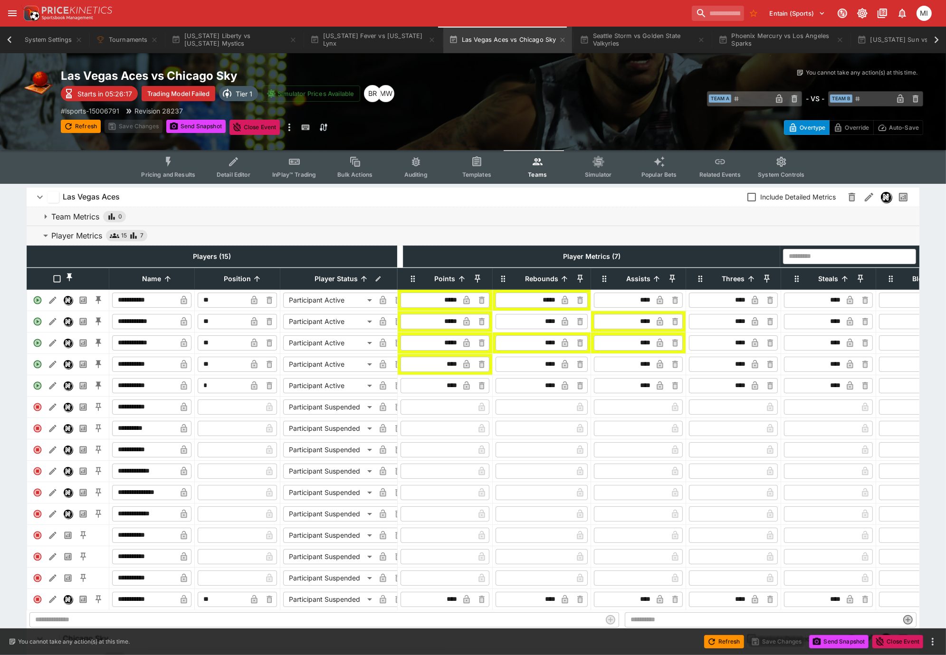
scroll to position [116, 0]
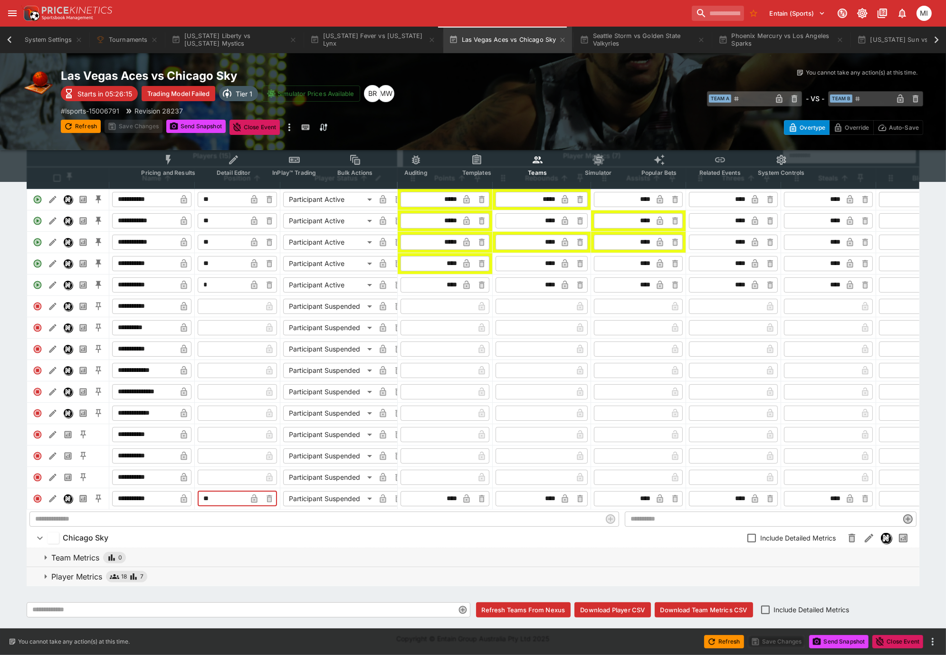
drag, startPoint x: 206, startPoint y: 495, endPoint x: 199, endPoint y: 496, distance: 7.7
click at [199, 496] on input "**" at bounding box center [222, 498] width 49 height 15
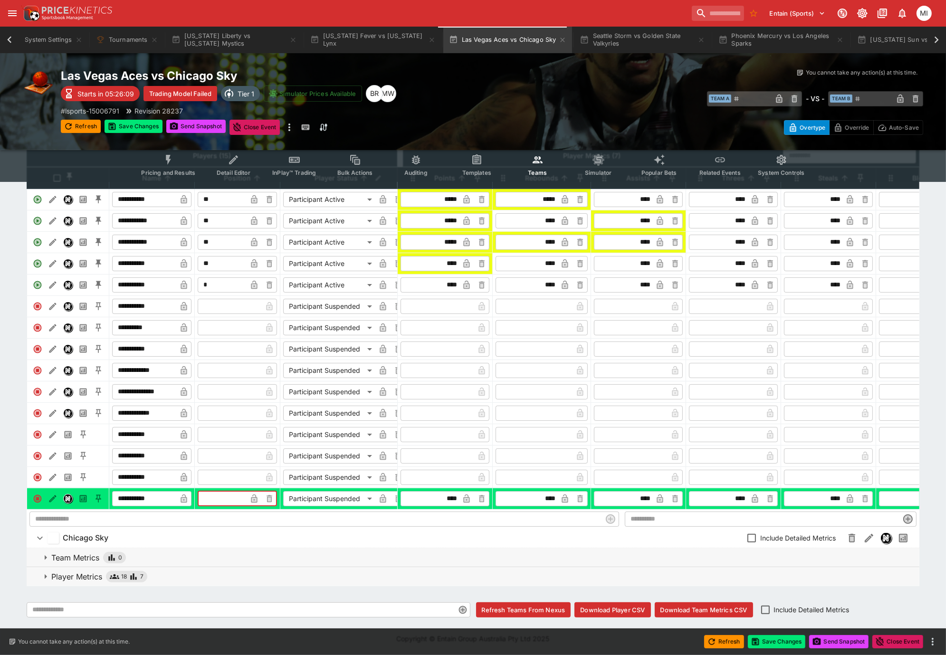
click at [182, 582] on span "Player Metrics 18 7" at bounding box center [481, 576] width 860 height 11
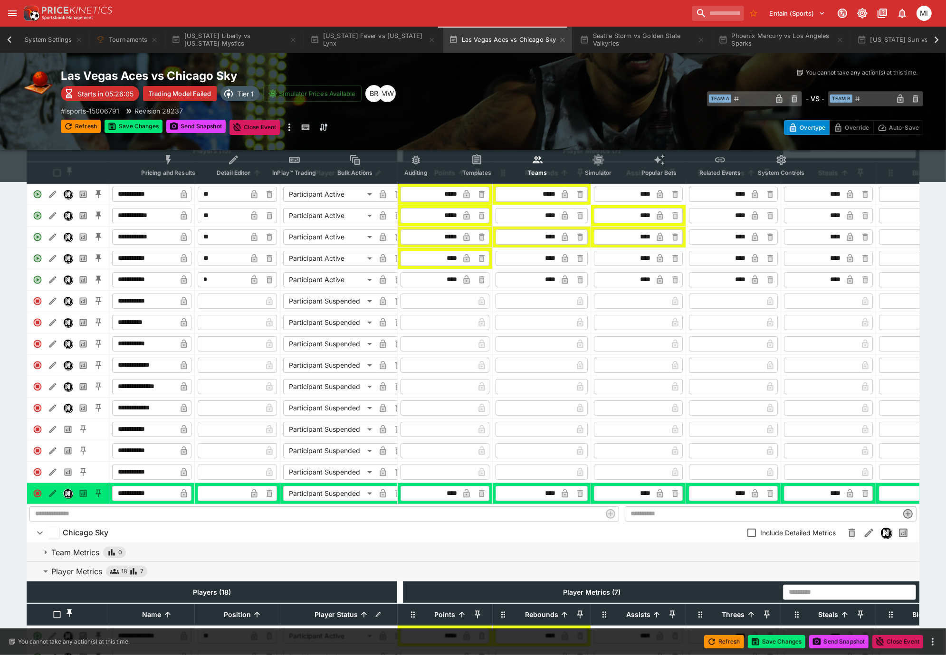
scroll to position [0, 0]
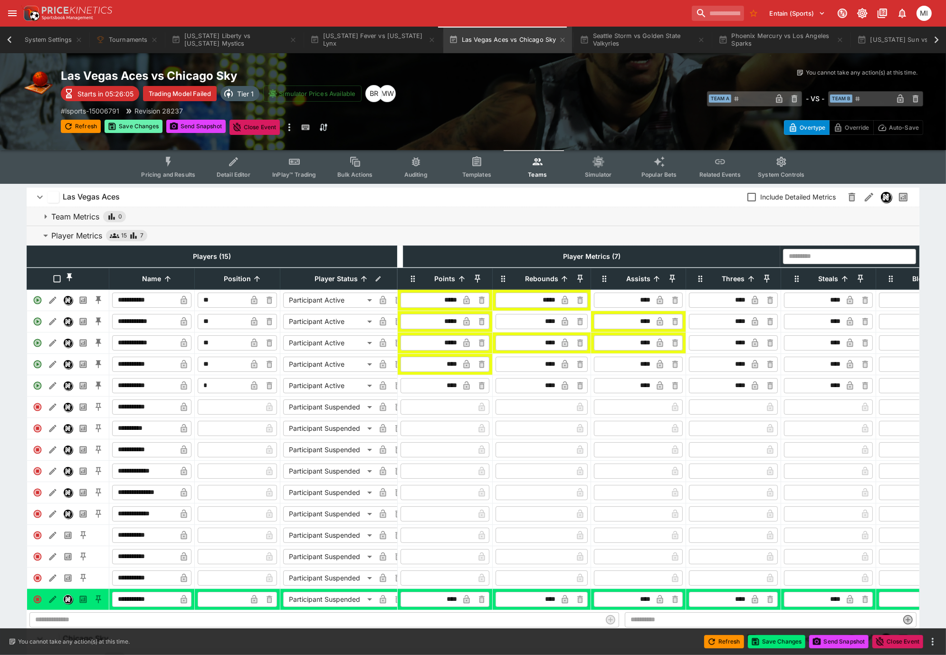
click at [138, 130] on button "Save Changes" at bounding box center [134, 126] width 58 height 13
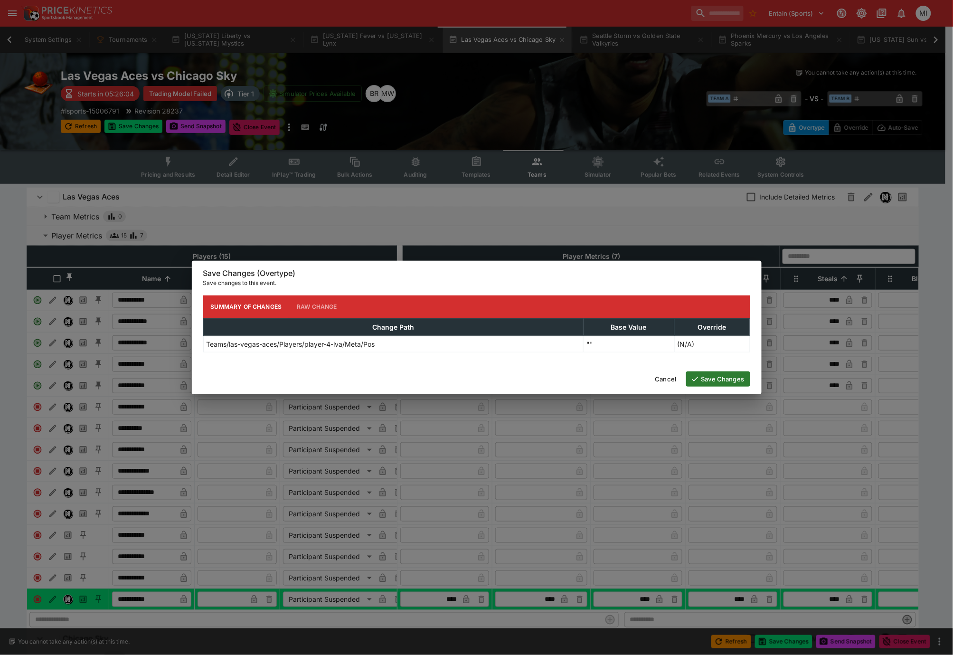
click at [718, 380] on button "Save Changes" at bounding box center [718, 379] width 64 height 15
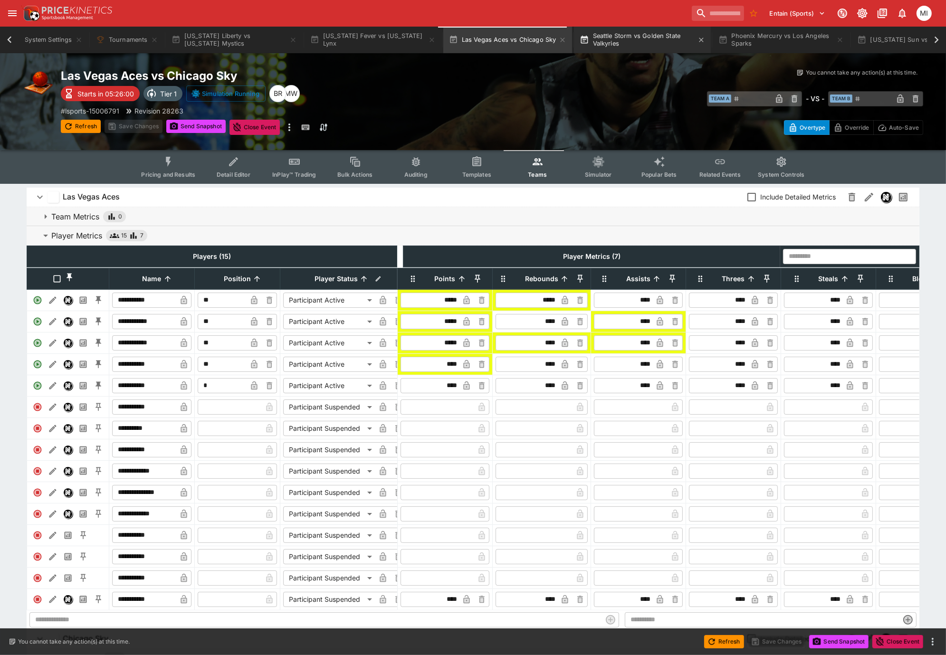
click at [624, 42] on button "Seattle Storm vs Golden State Valkyries" at bounding box center [642, 40] width 137 height 27
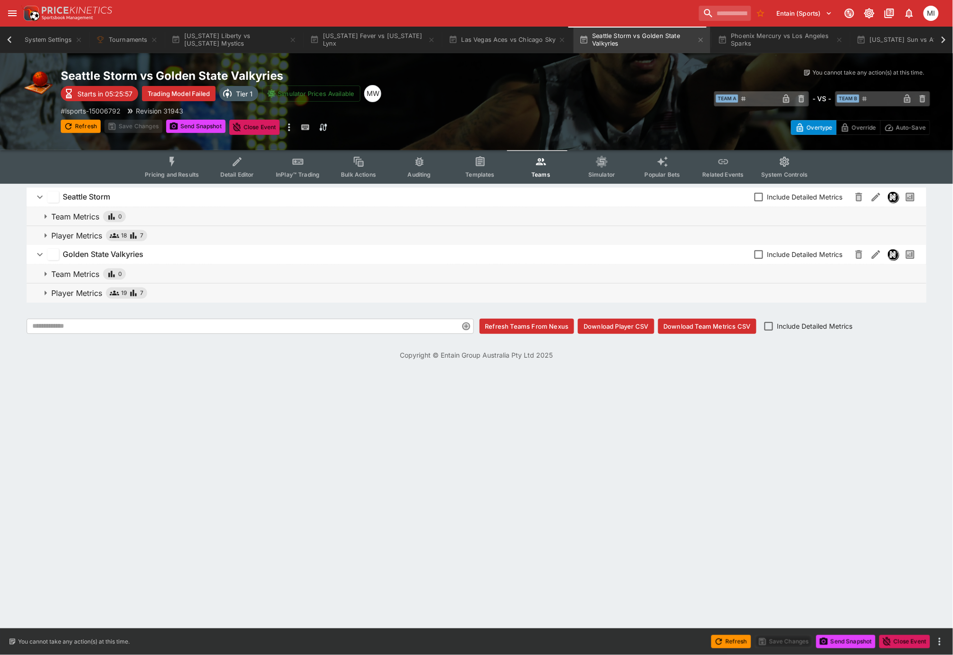
click at [71, 295] on p "Player Metrics" at bounding box center [76, 292] width 51 height 11
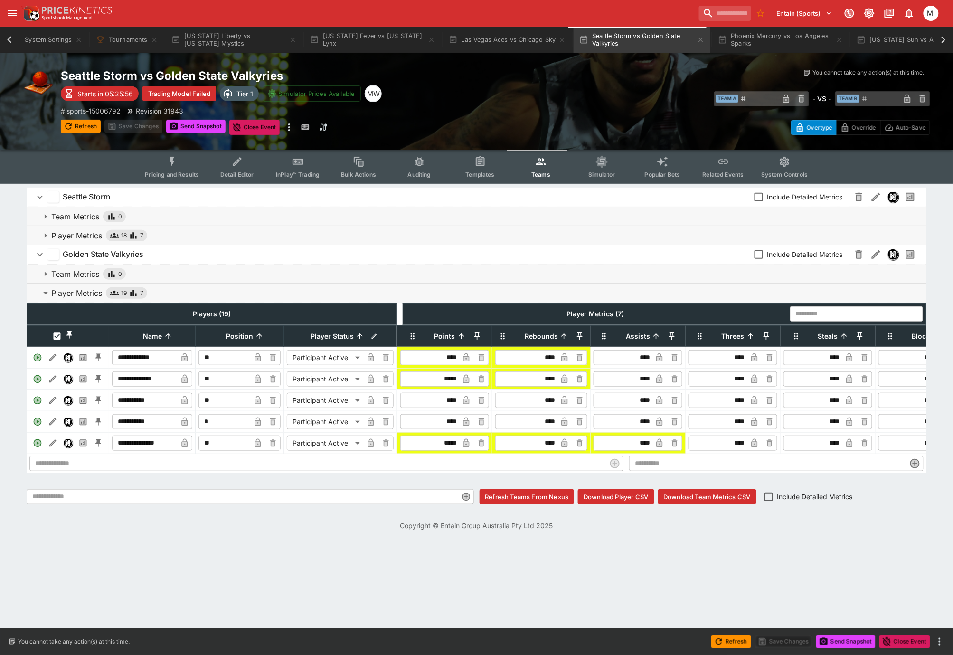
click at [79, 232] on p "Player Metrics" at bounding box center [76, 235] width 51 height 11
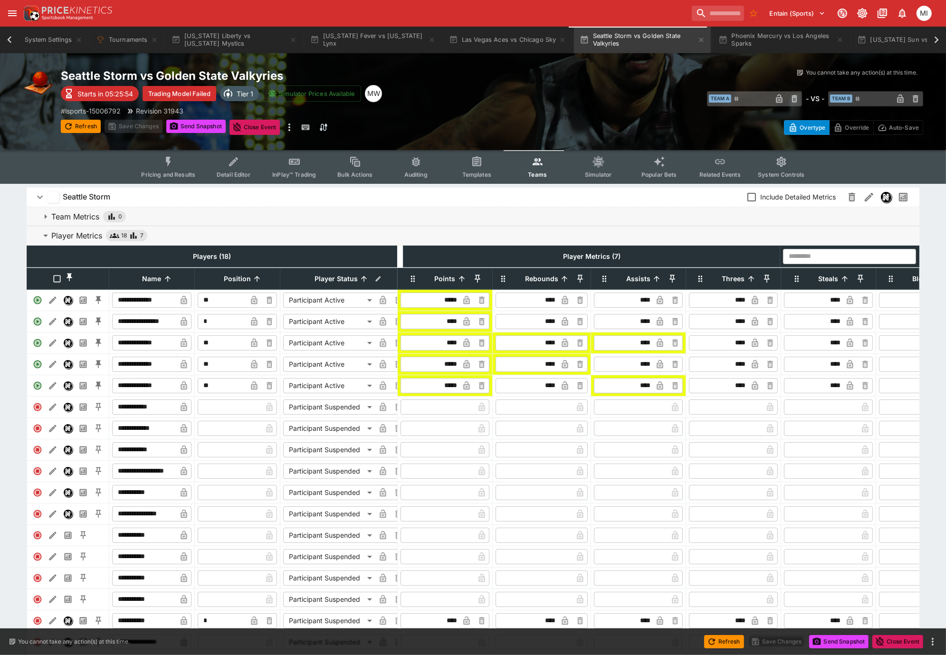
scroll to position [211, 0]
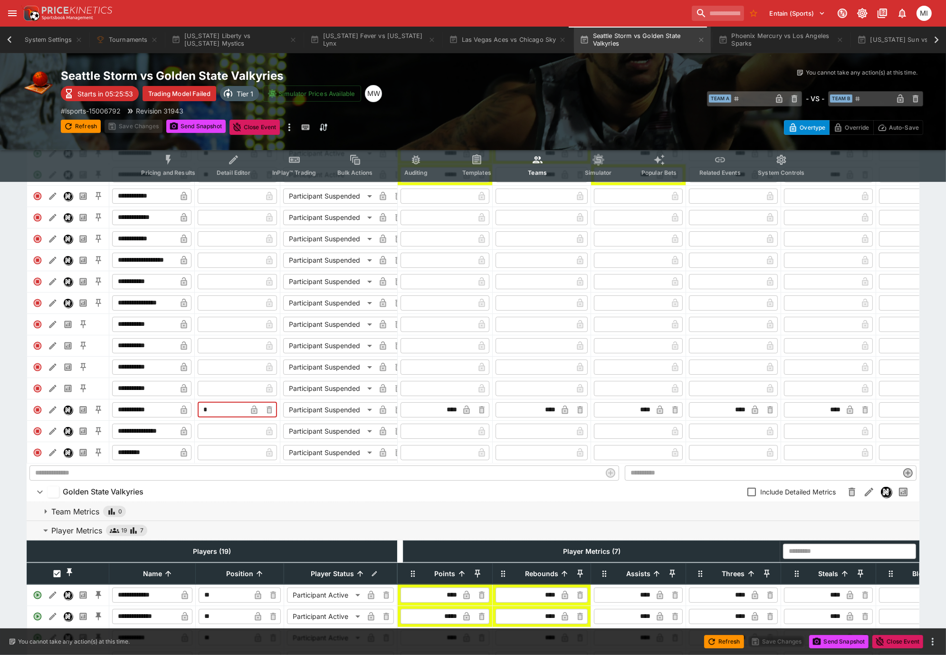
drag, startPoint x: 232, startPoint y: 414, endPoint x: 206, endPoint y: 421, distance: 27.2
click at [206, 418] on input "*" at bounding box center [222, 409] width 49 height 15
click at [210, 418] on input "*" at bounding box center [222, 409] width 49 height 15
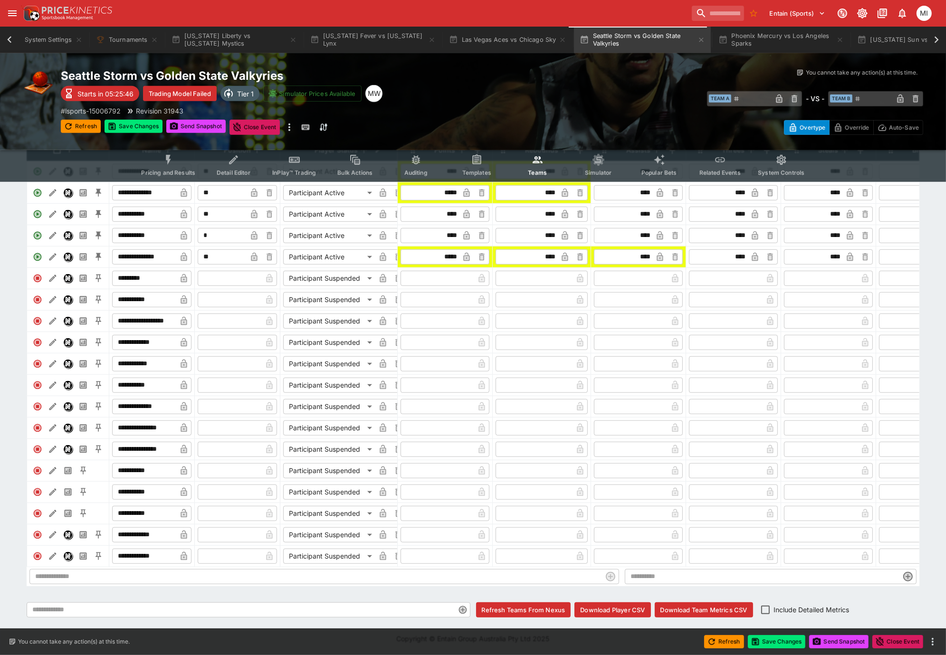
scroll to position [297, 0]
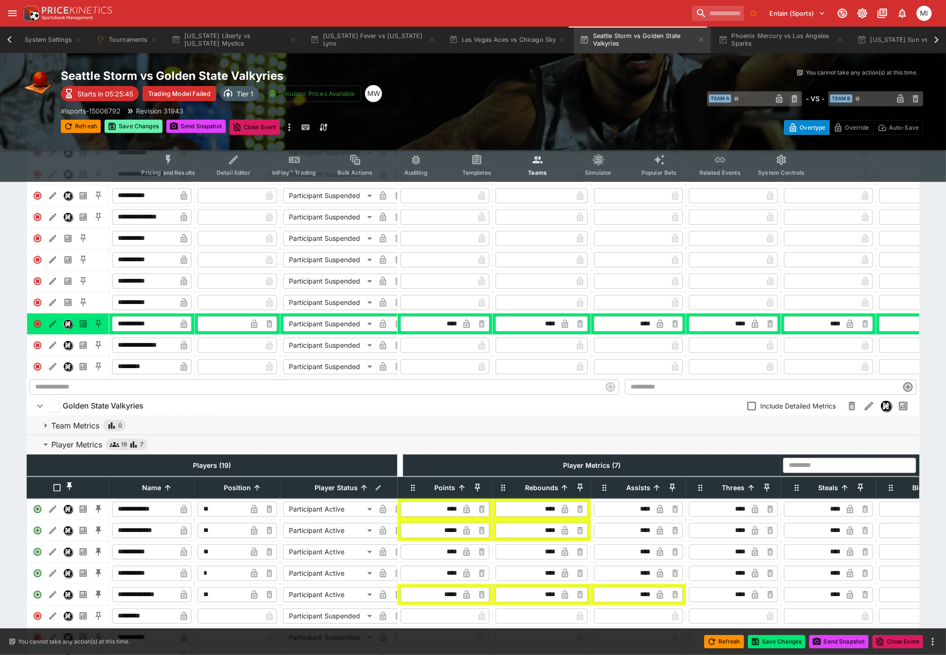
click at [133, 130] on button "Save Changes" at bounding box center [134, 126] width 58 height 13
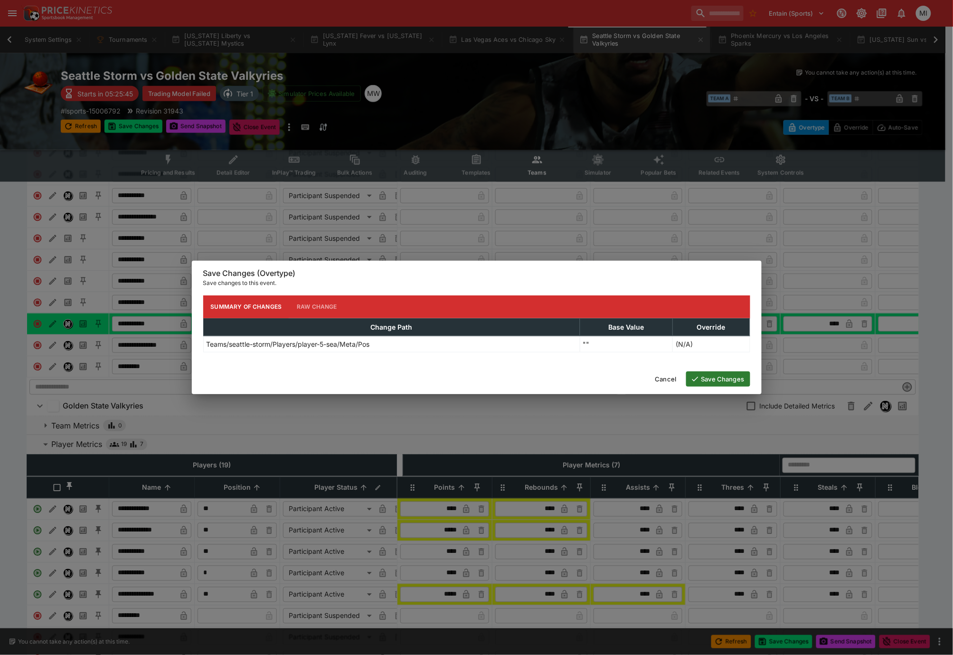
click at [707, 376] on button "Save Changes" at bounding box center [718, 379] width 64 height 15
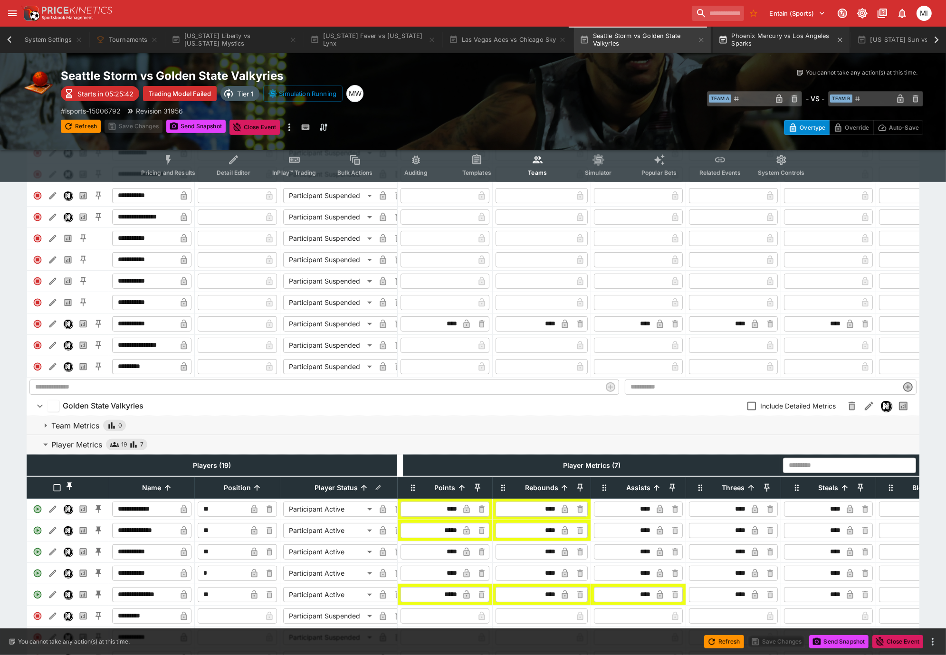
click at [765, 40] on button "Phoenix Mercury vs Los Angeles Sparks" at bounding box center [781, 40] width 137 height 27
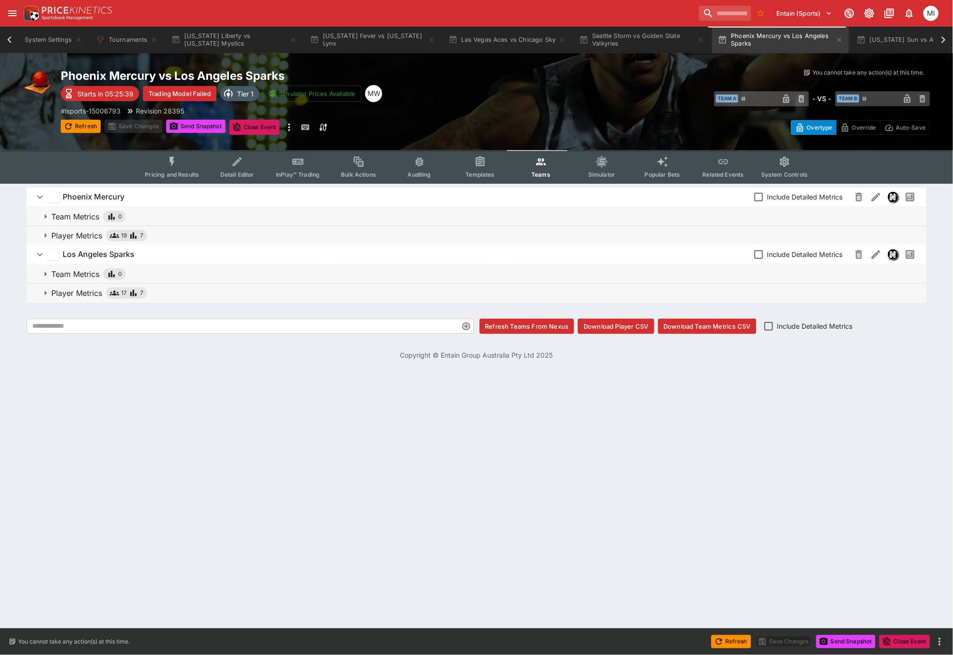
click at [48, 235] on icon "button" at bounding box center [45, 235] width 11 height 11
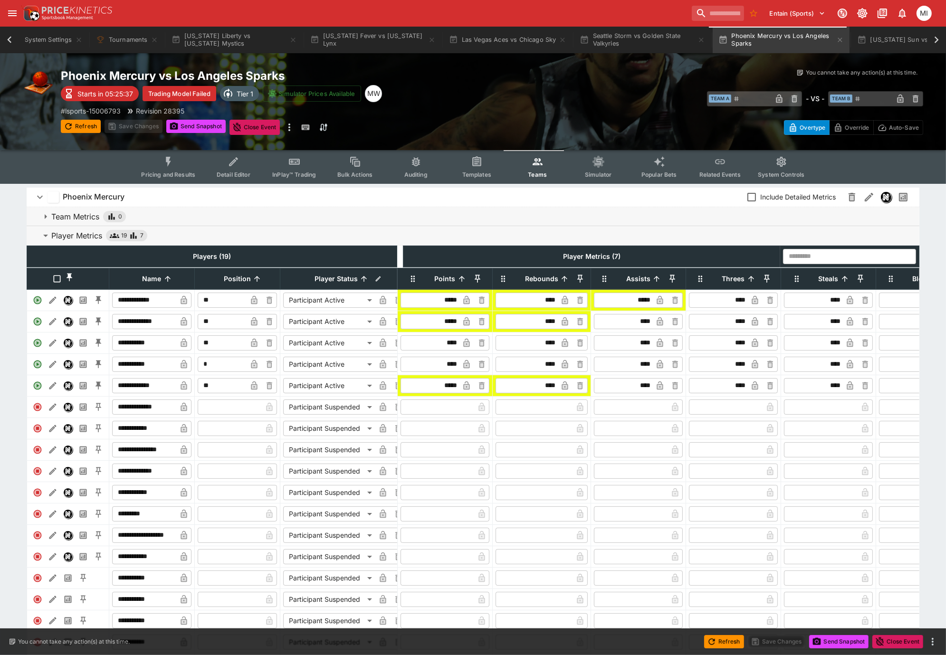
scroll to position [201, 0]
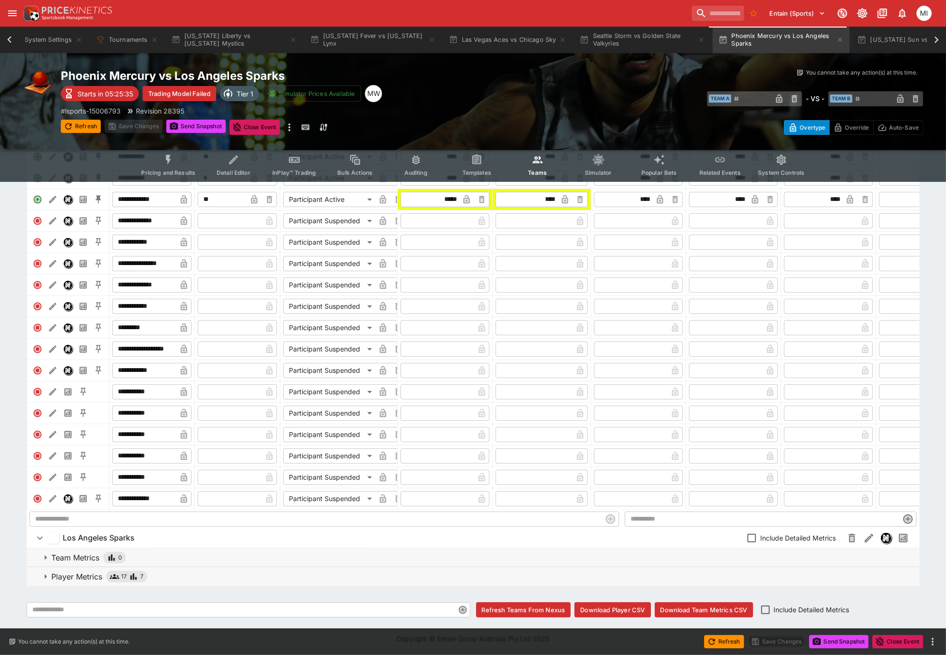
drag, startPoint x: 72, startPoint y: 569, endPoint x: 87, endPoint y: 573, distance: 15.2
click at [72, 571] on button "Player Metrics 17 7" at bounding box center [473, 576] width 893 height 19
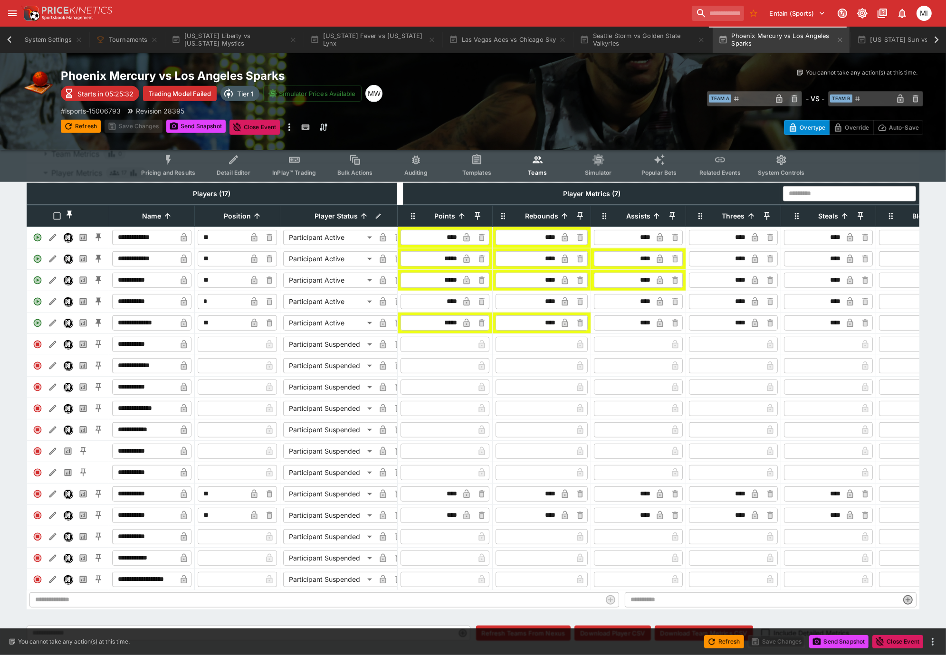
scroll to position [645, 0]
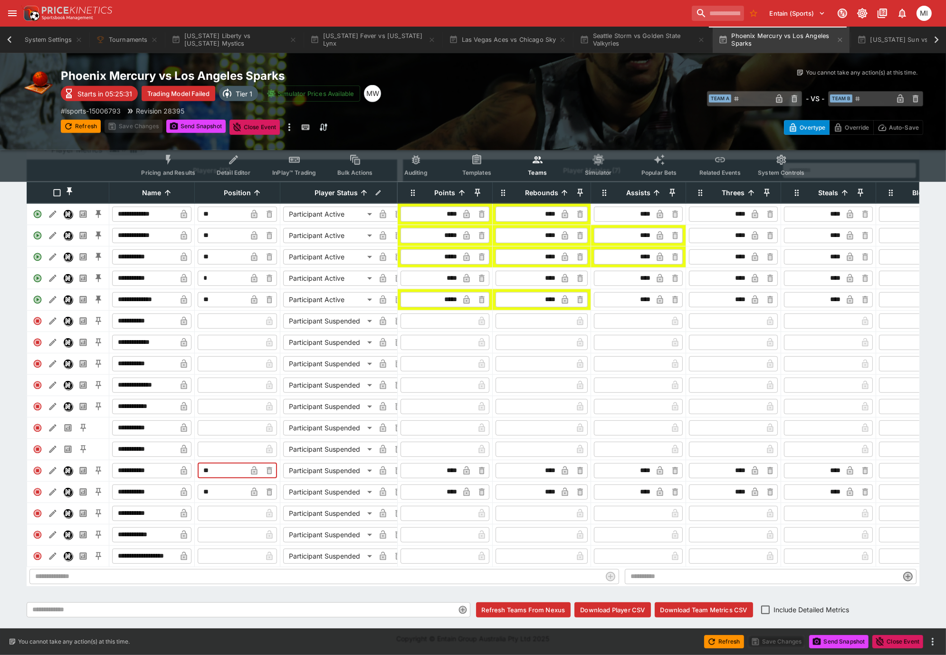
drag, startPoint x: 234, startPoint y: 462, endPoint x: 202, endPoint y: 463, distance: 32.3
click at [202, 463] on input "**" at bounding box center [222, 470] width 49 height 15
click at [212, 485] on input "**" at bounding box center [222, 492] width 49 height 15
click at [211, 485] on input "**" at bounding box center [222, 492] width 49 height 15
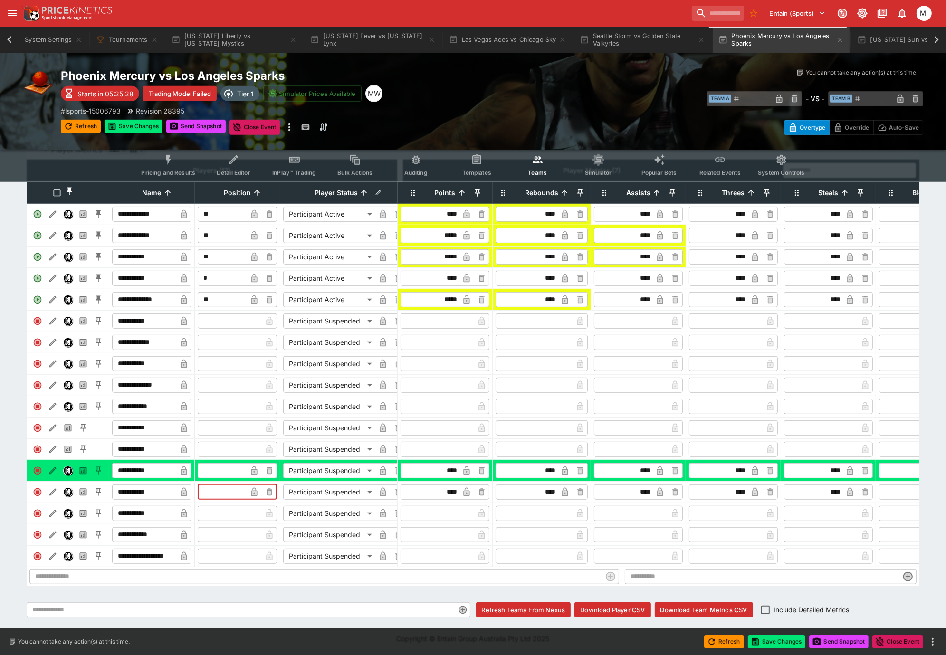
click at [220, 429] on td "​" at bounding box center [238, 427] width 86 height 21
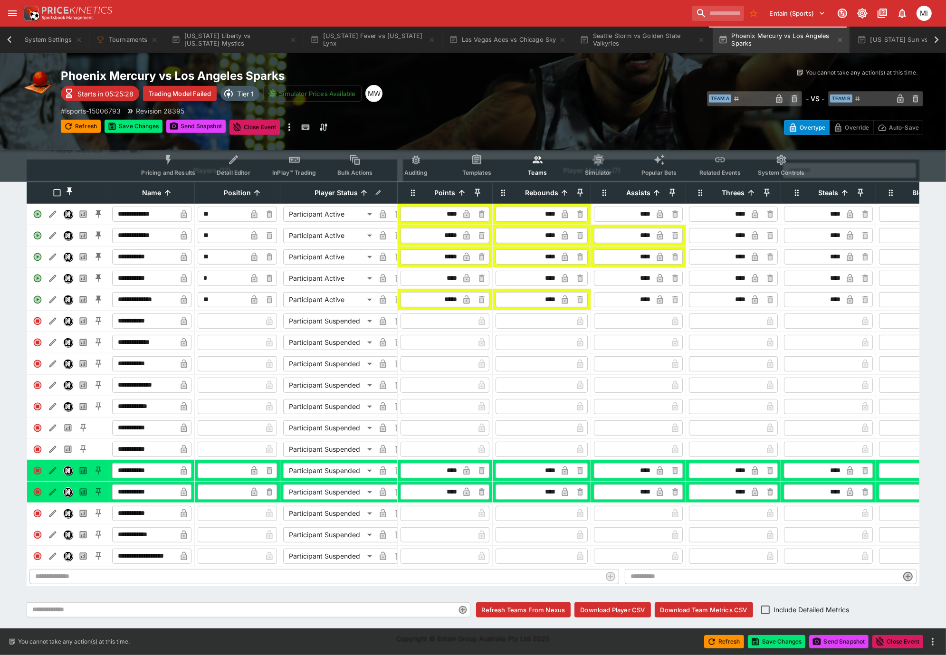
click at [216, 423] on input "text" at bounding box center [230, 427] width 64 height 15
click at [143, 126] on button "Save Changes" at bounding box center [134, 126] width 58 height 13
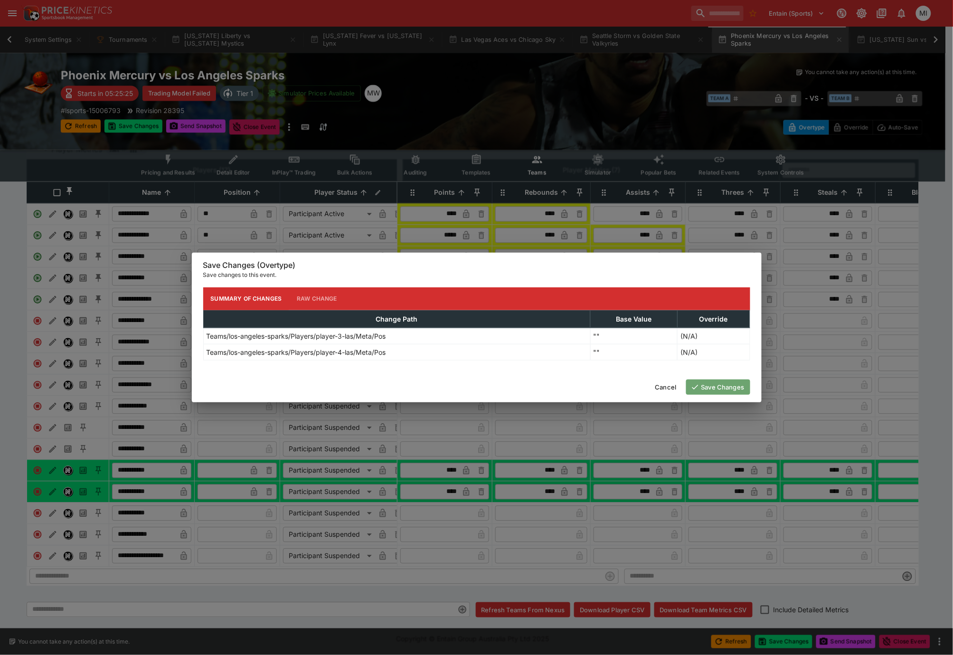
click at [717, 391] on button "Save Changes" at bounding box center [718, 387] width 64 height 15
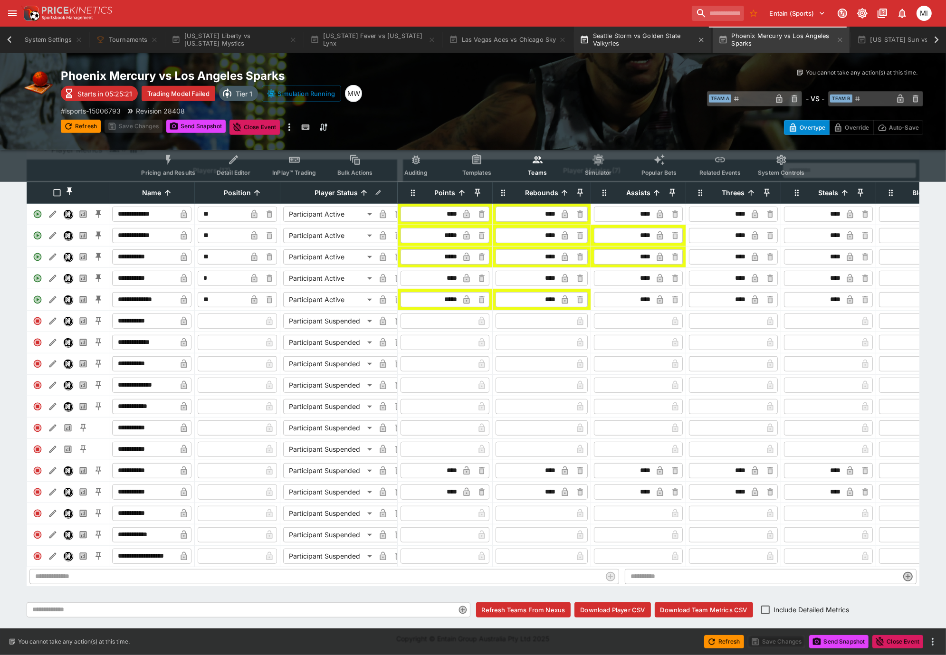
click at [622, 42] on button "Seattle Storm vs Golden State Valkyries" at bounding box center [642, 40] width 137 height 27
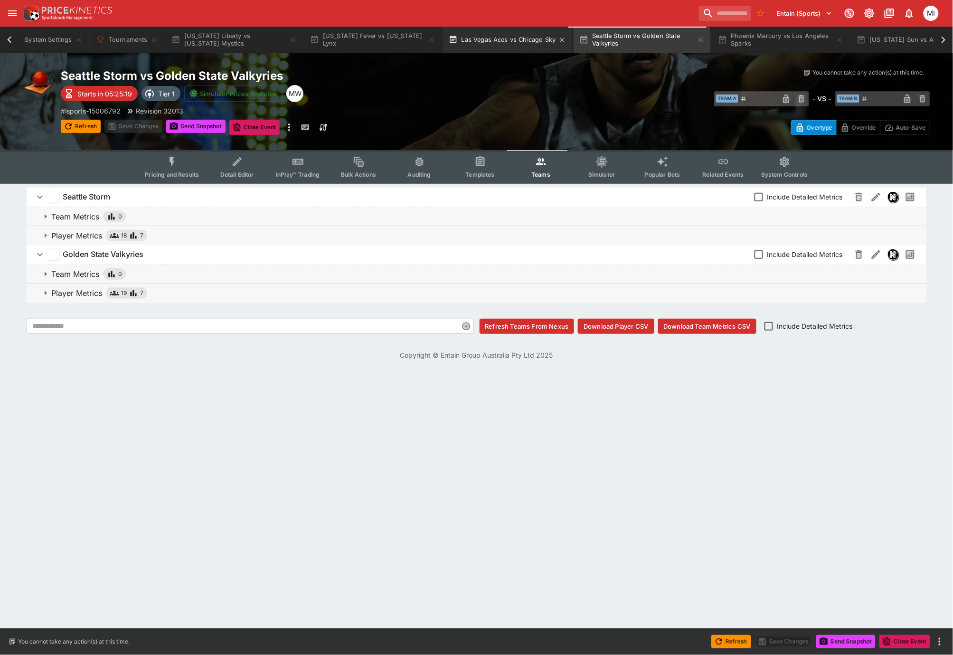
click at [496, 43] on button "Las Vegas Aces vs Chicago Sky" at bounding box center [507, 40] width 129 height 27
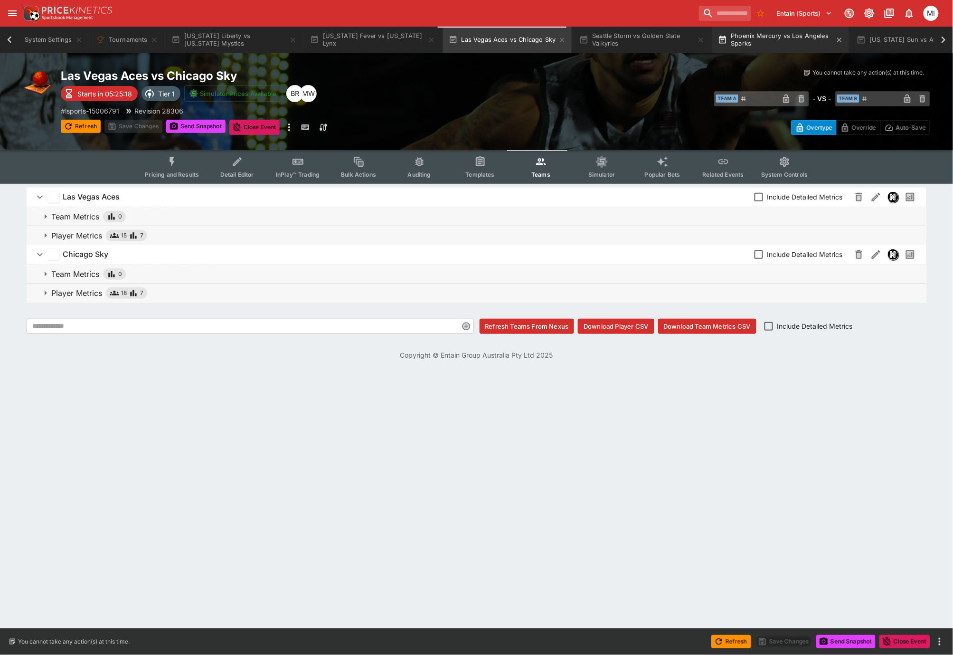
click at [769, 46] on button "Phoenix Mercury vs Los Angeles Sparks" at bounding box center [781, 40] width 137 height 27
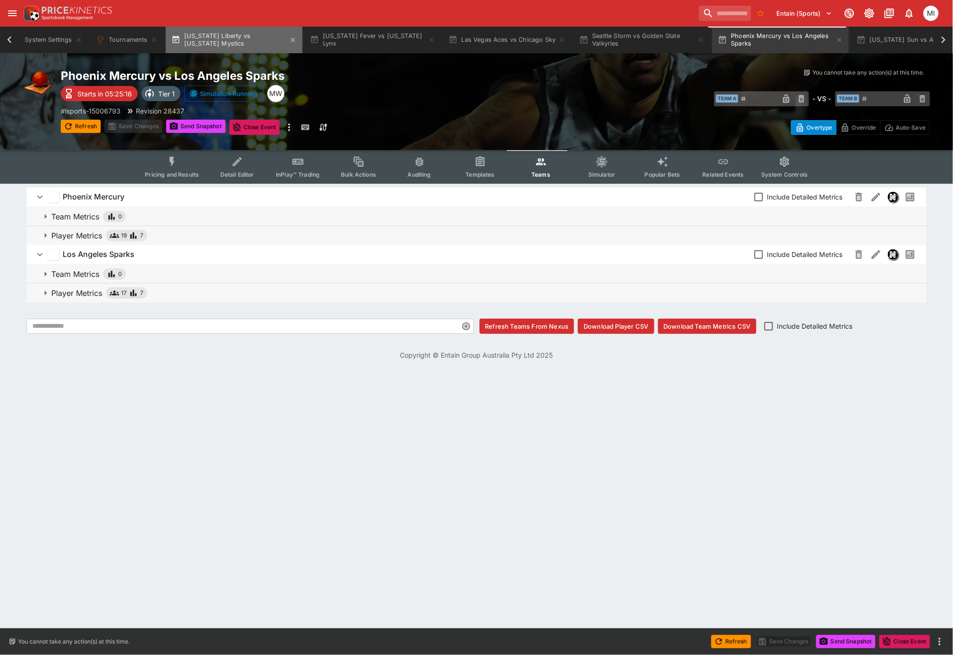
click at [242, 35] on button "New York Liberty vs Washington Mystics" at bounding box center [234, 40] width 137 height 27
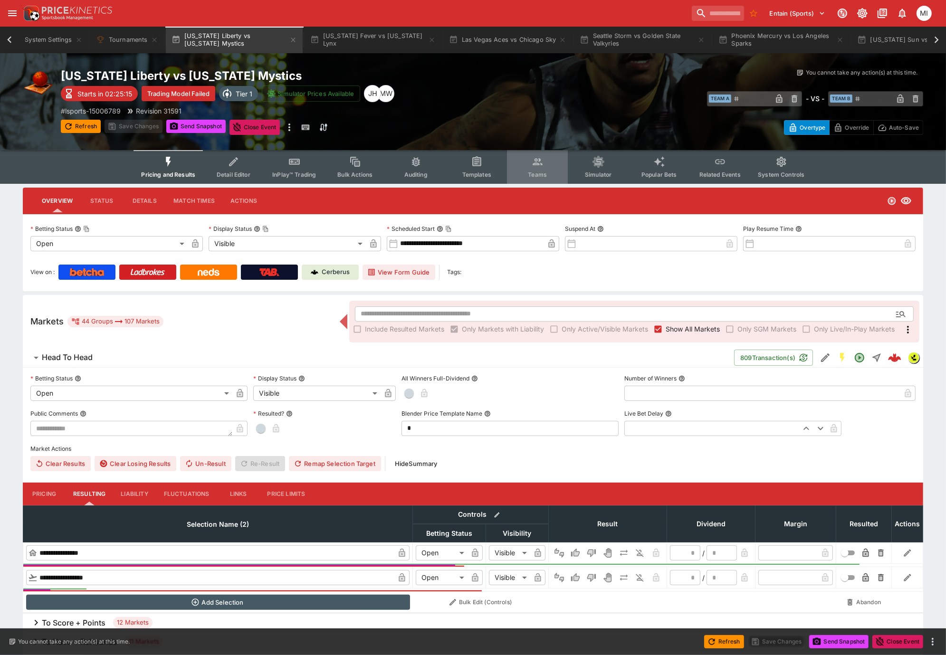
click at [543, 166] on button "Teams" at bounding box center [537, 167] width 61 height 34
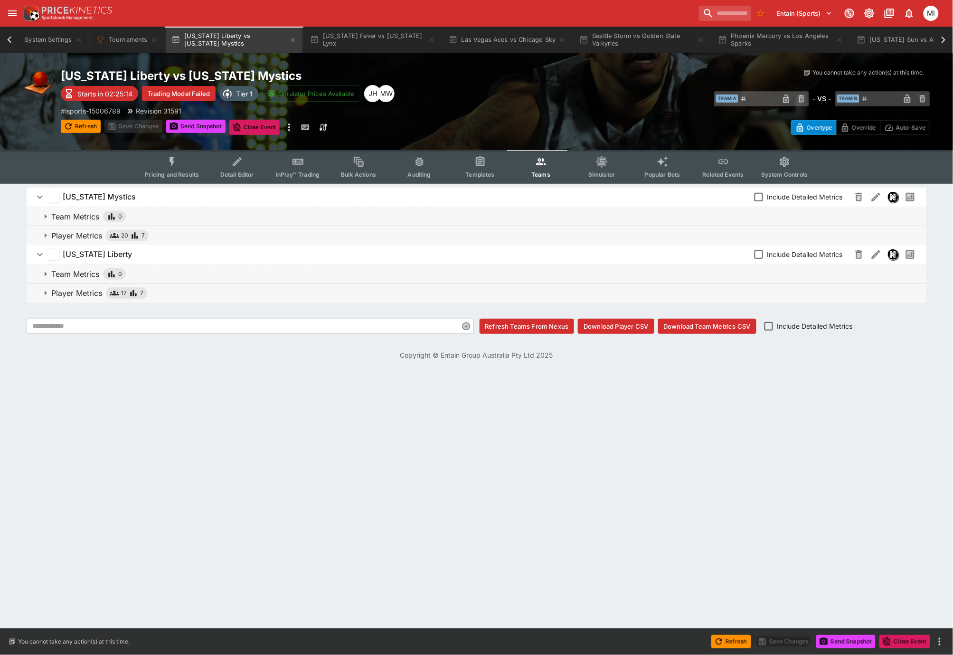
click at [63, 287] on p "Player Metrics" at bounding box center [76, 292] width 51 height 11
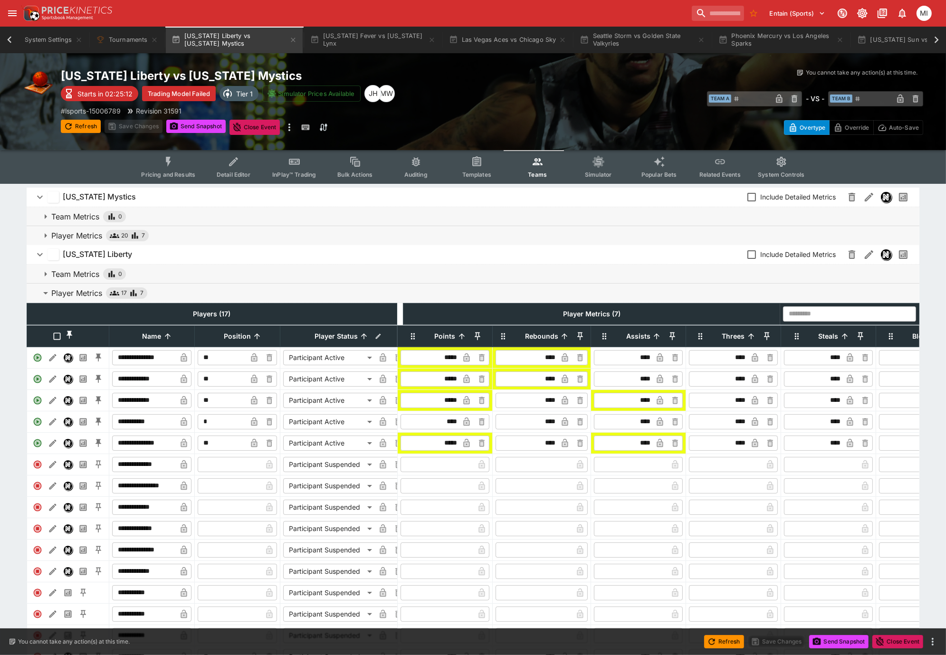
scroll to position [159, 0]
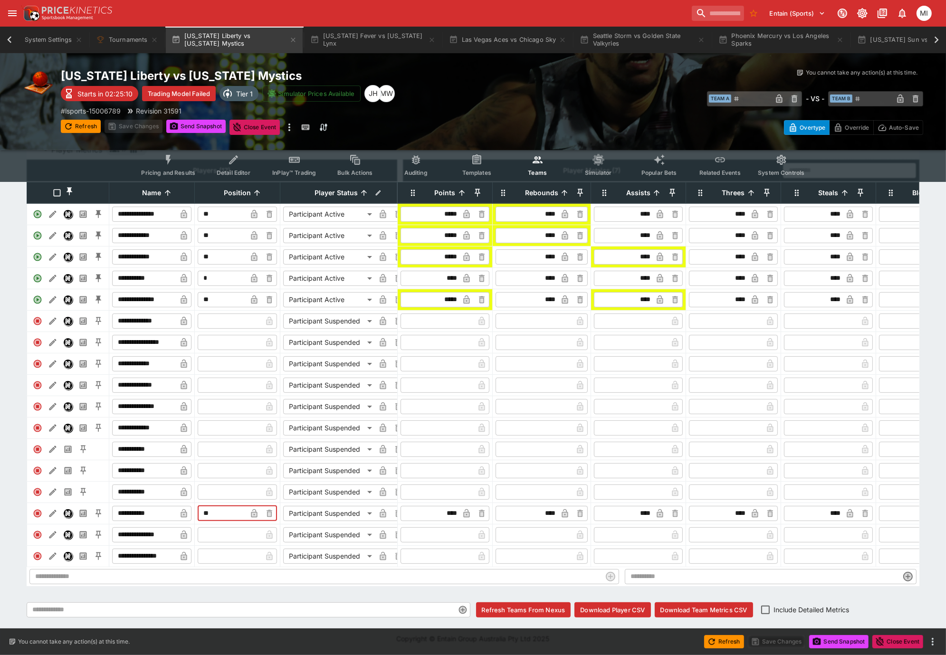
click at [207, 509] on input "**" at bounding box center [222, 513] width 49 height 15
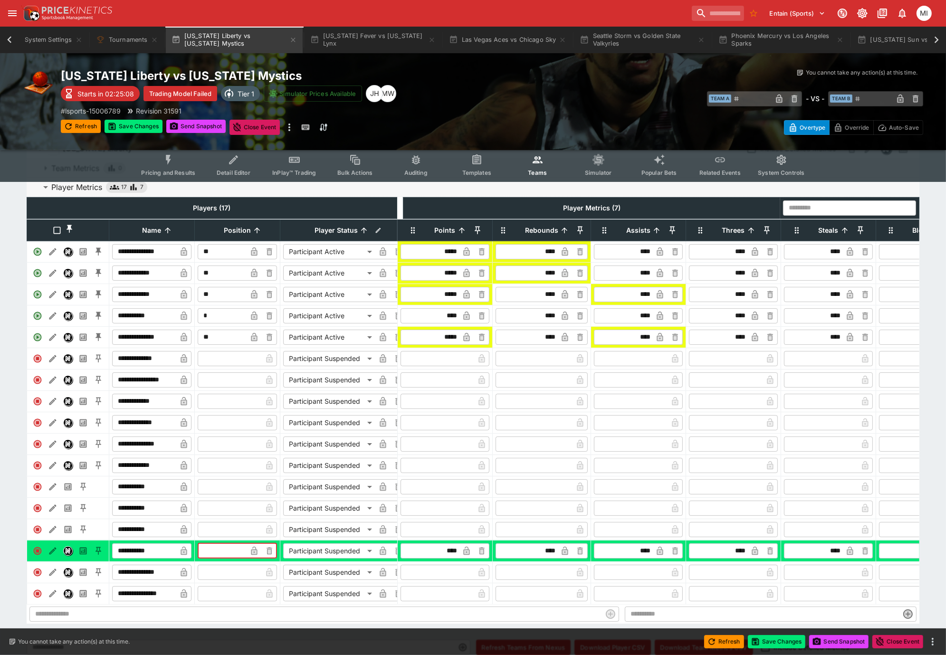
scroll to position [0, 0]
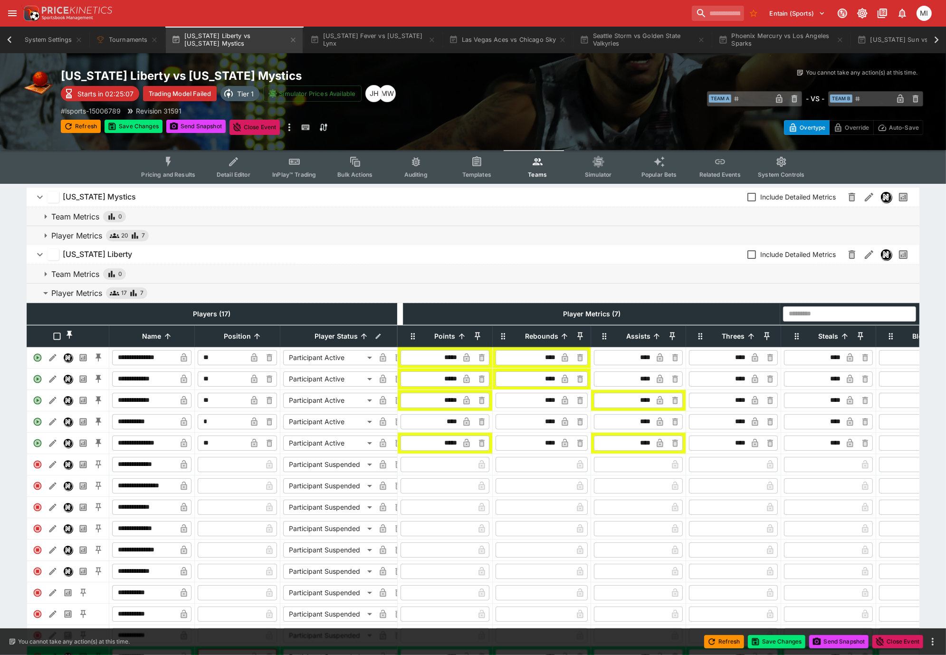
click at [62, 235] on p "Player Metrics" at bounding box center [76, 235] width 51 height 11
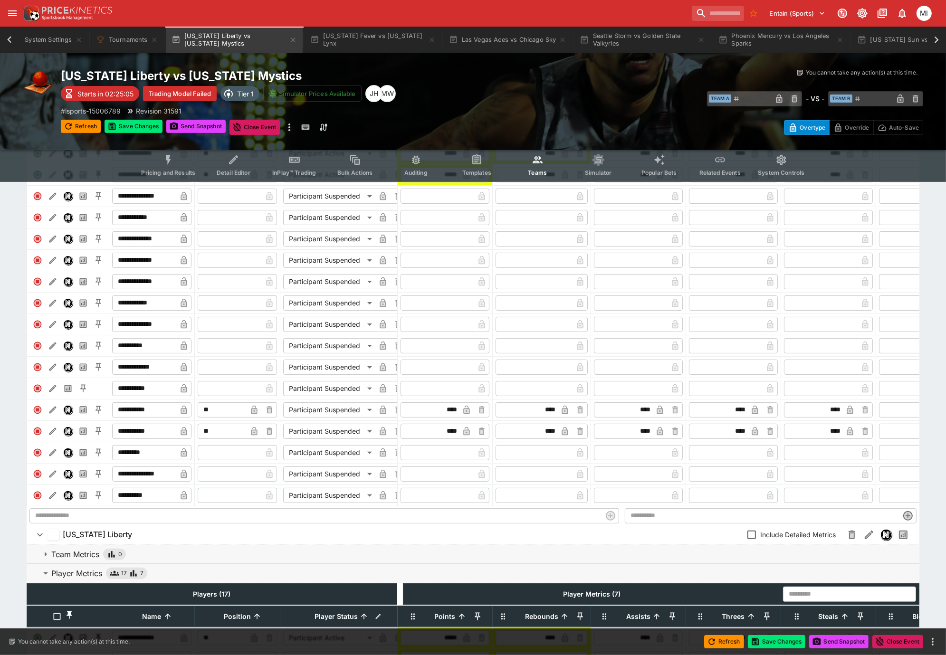
scroll to position [264, 0]
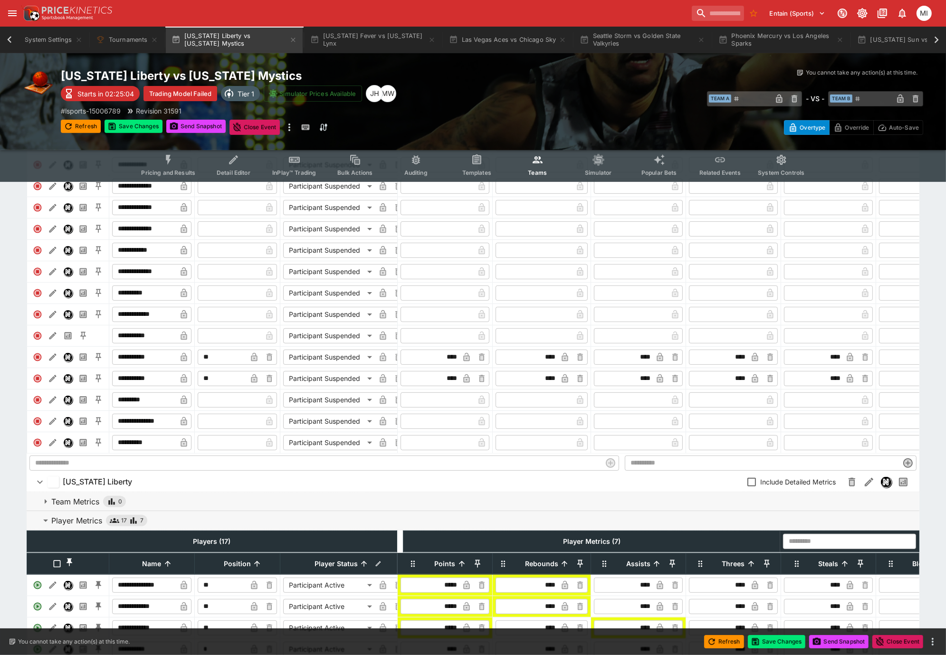
click at [217, 365] on input "**" at bounding box center [222, 357] width 49 height 15
click at [224, 386] on input "**" at bounding box center [222, 378] width 49 height 15
click at [225, 386] on input "**" at bounding box center [222, 378] width 49 height 15
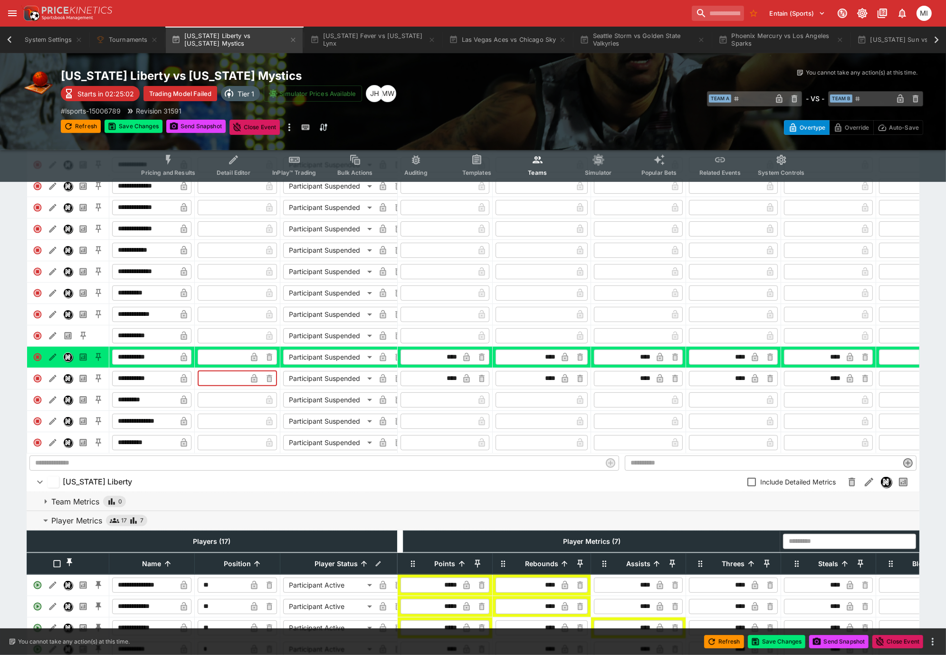
click at [211, 334] on td "​" at bounding box center [238, 335] width 86 height 21
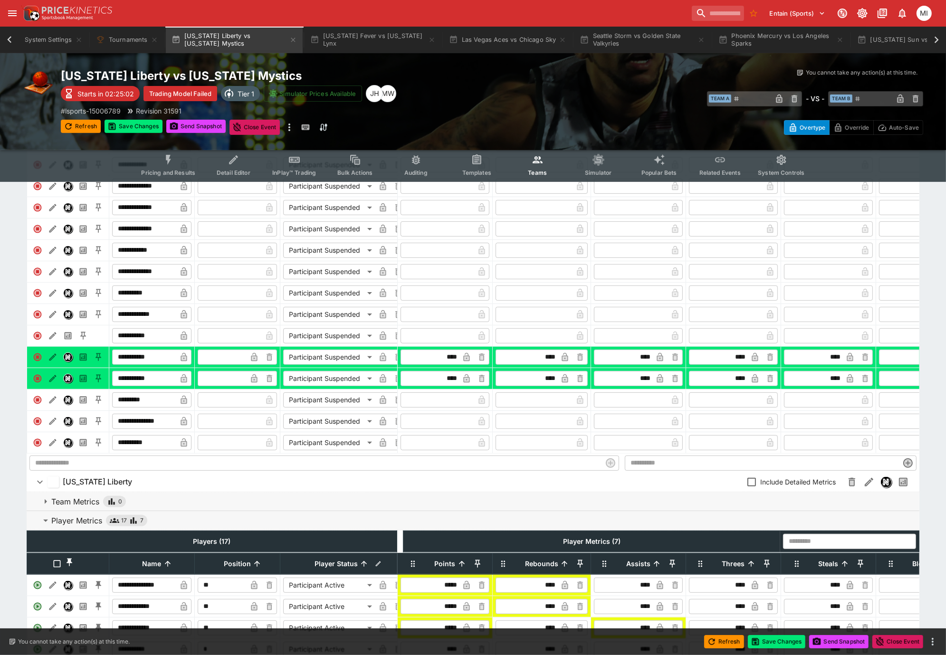
click at [210, 343] on input "text" at bounding box center [230, 335] width 64 height 15
click at [129, 122] on button "Save Changes" at bounding box center [134, 126] width 58 height 13
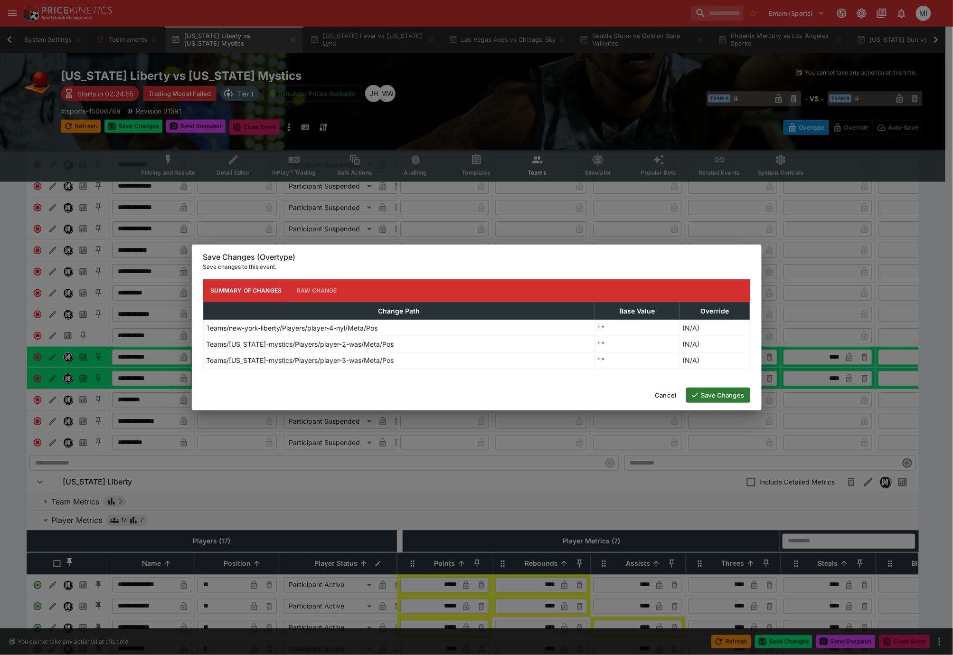
click at [705, 391] on button "Save Changes" at bounding box center [718, 395] width 64 height 15
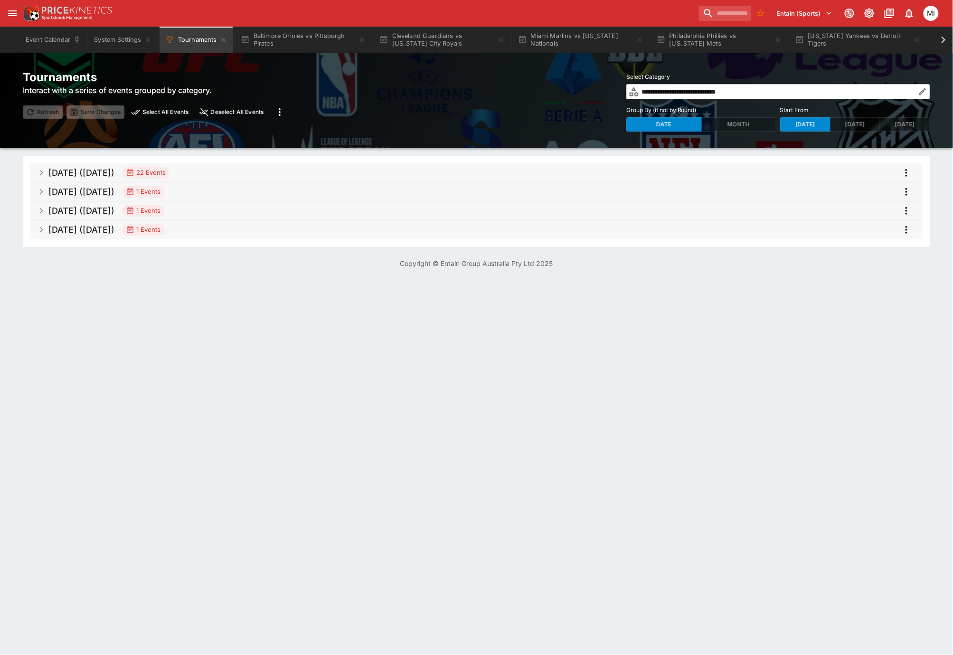
click at [214, 170] on span "Sep 2025 (2025-09-10) 22 Events" at bounding box center [481, 172] width 867 height 17
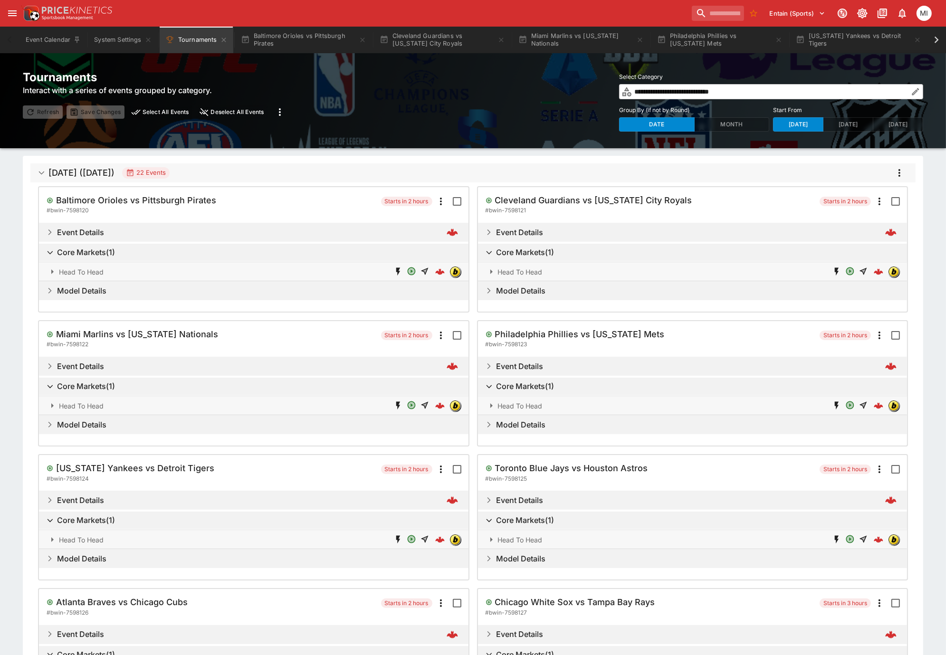
click at [902, 172] on icon "more" at bounding box center [899, 172] width 11 height 11
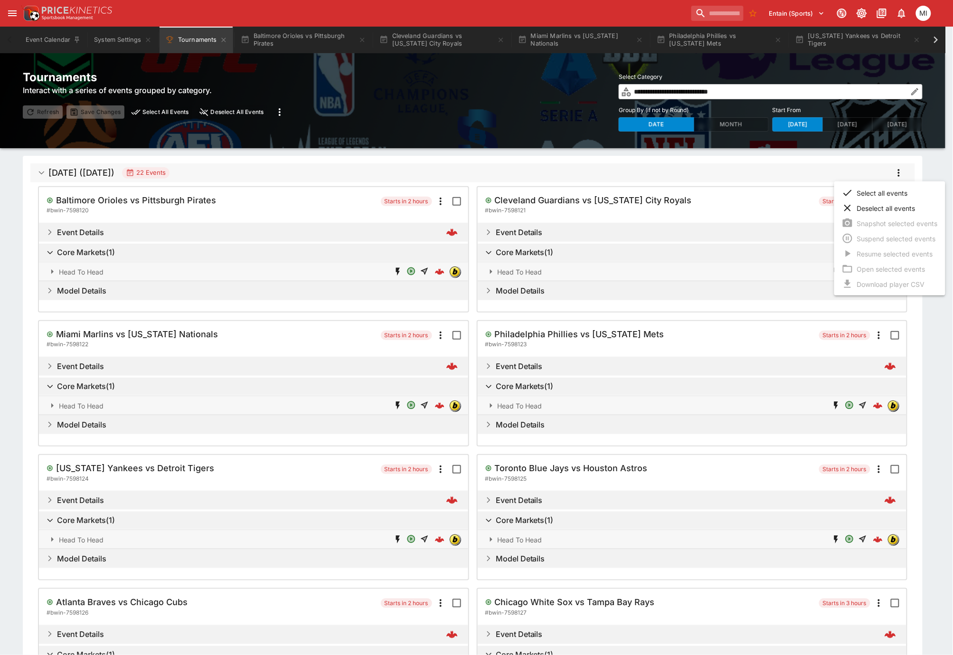
click at [884, 190] on li "Select all events" at bounding box center [890, 192] width 111 height 15
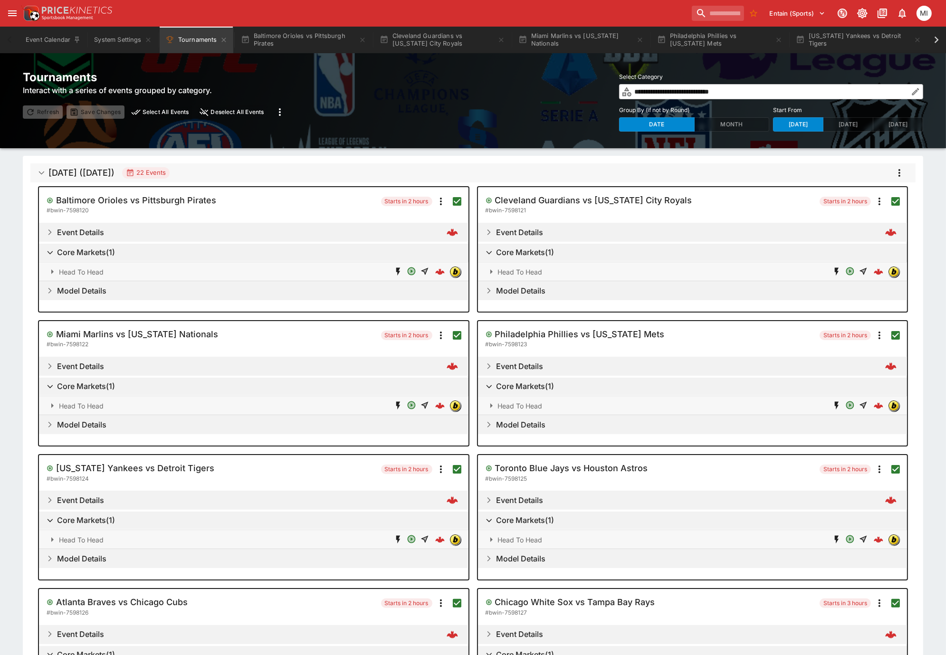
click at [898, 172] on icon "more" at bounding box center [899, 172] width 11 height 11
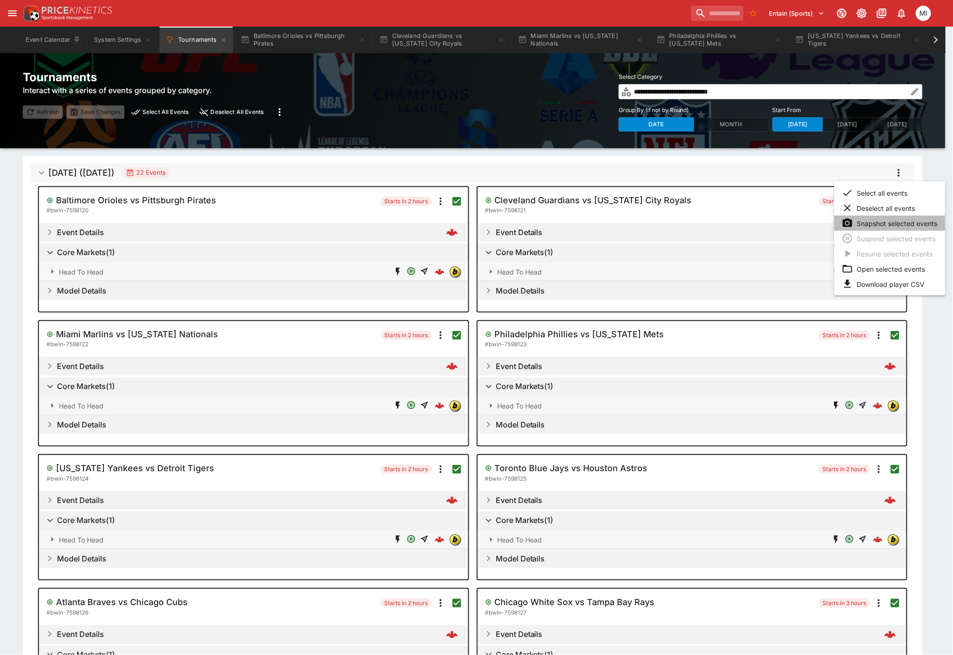
click at [889, 225] on li "Snapshot selected events" at bounding box center [890, 223] width 111 height 15
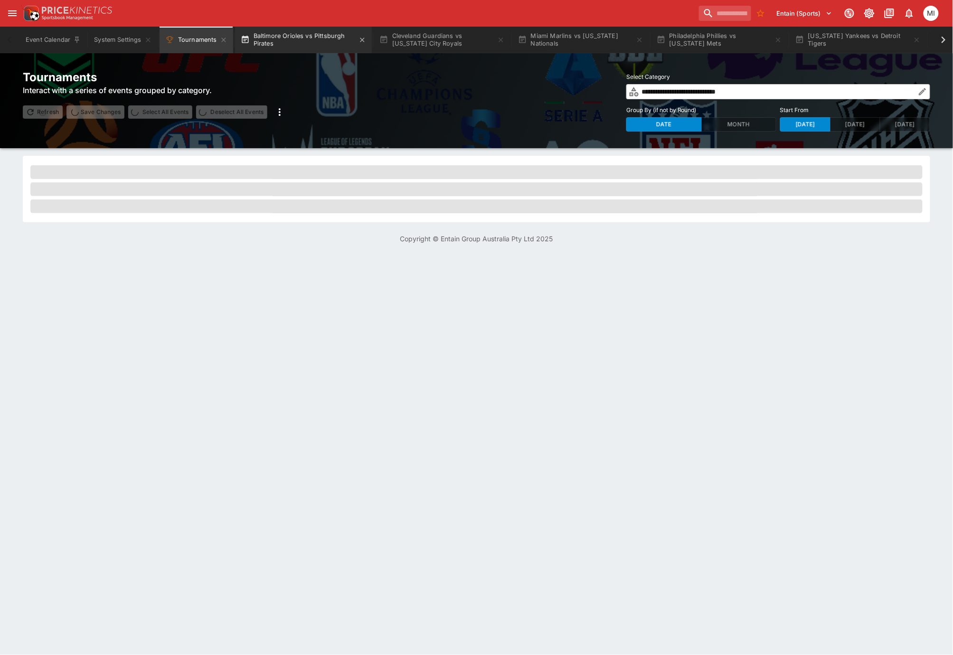
click at [281, 44] on button "Baltimore Orioles vs Pittsburgh Pirates" at bounding box center [303, 40] width 137 height 27
